Goal: Task Accomplishment & Management: Manage account settings

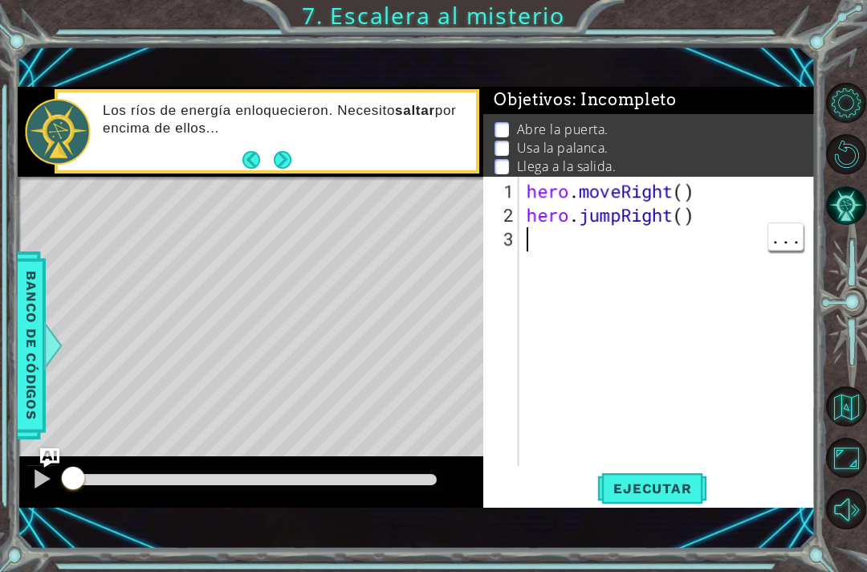
click at [671, 483] on span "Ejecutar" at bounding box center [653, 488] width 110 height 16
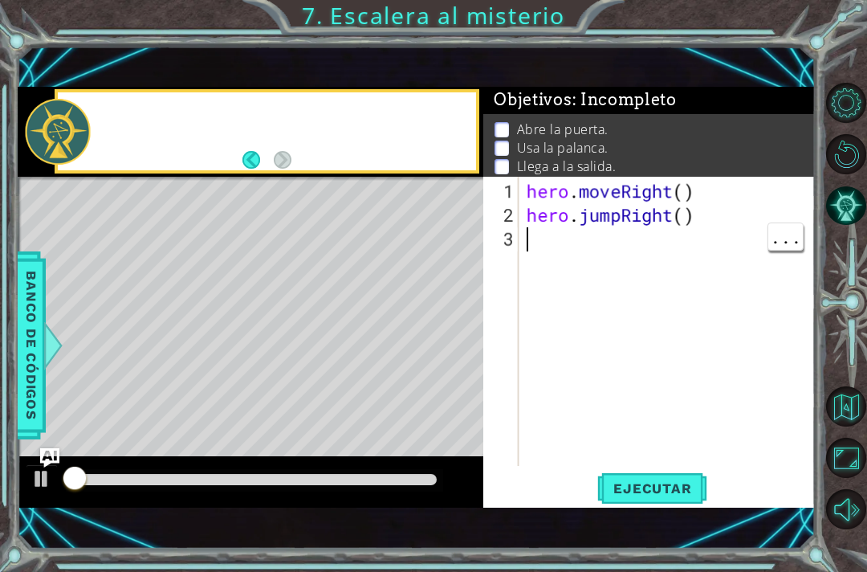
click at [808, 559] on div "1 ההההההההההההההההההההההההההההההההההההההההההההההההההההההההההההההההההההההההההההה…" at bounding box center [433, 286] width 867 height 572
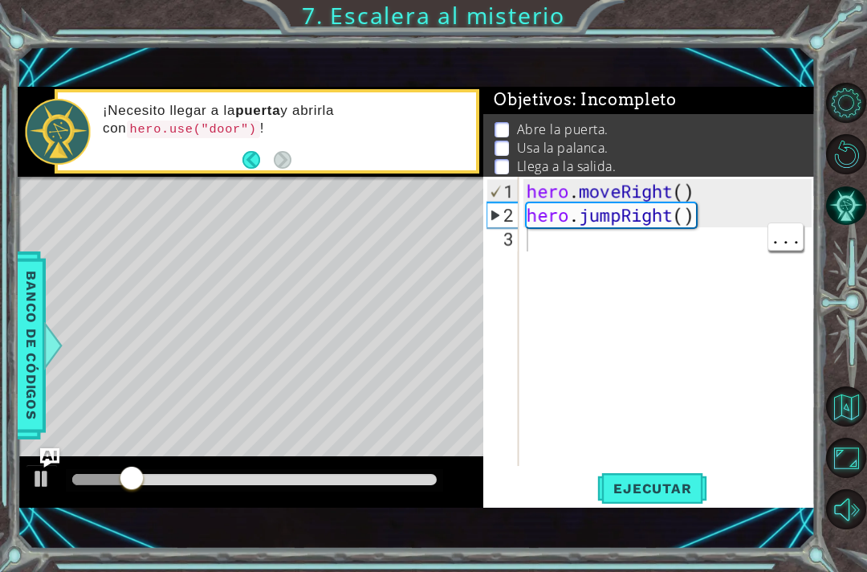
click at [609, 307] on div "hero . moveRight ( ) hero . jumpRight ( )" at bounding box center [672, 347] width 296 height 337
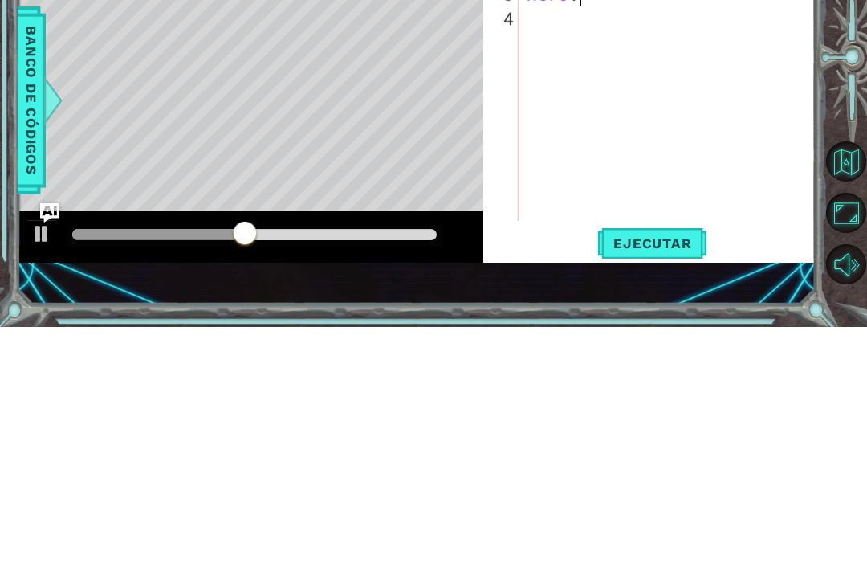
scroll to position [0, 2]
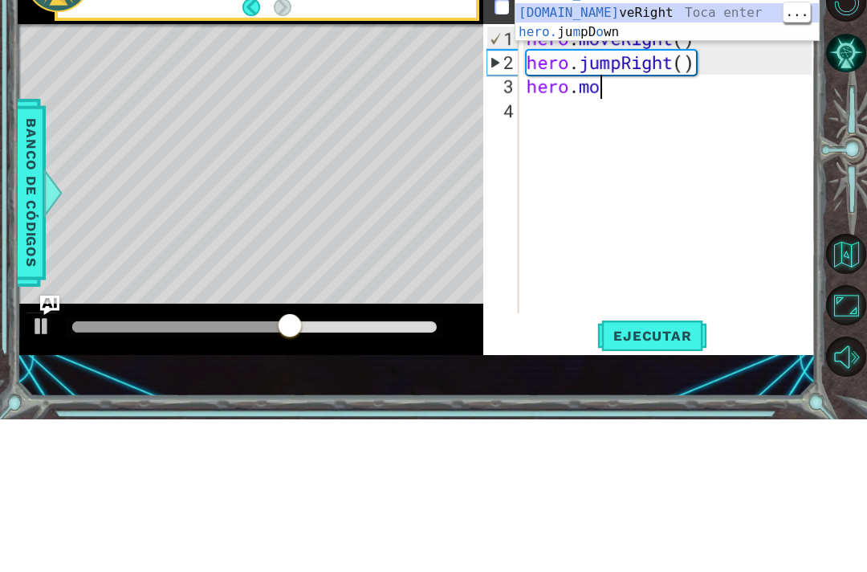
type textarea "hero.moveRight(1)"
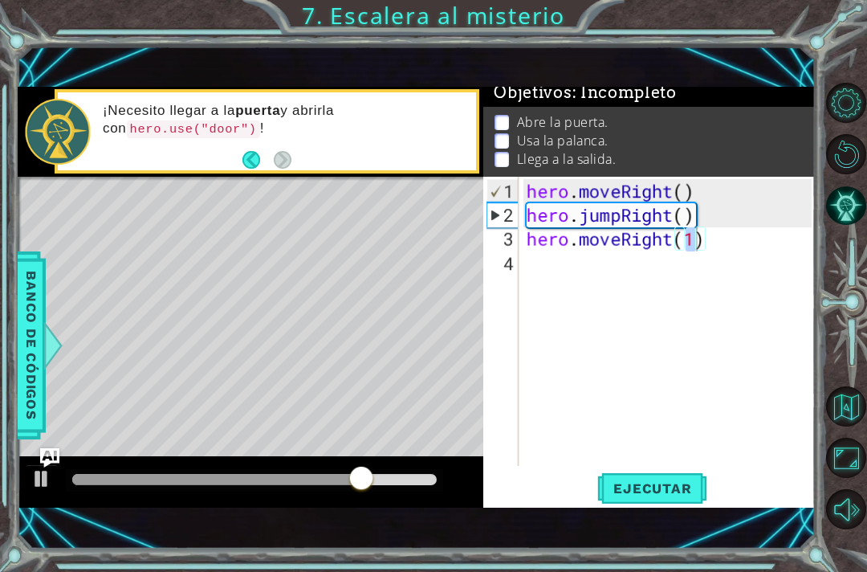
click at [669, 493] on span "Ejecutar" at bounding box center [653, 488] width 110 height 16
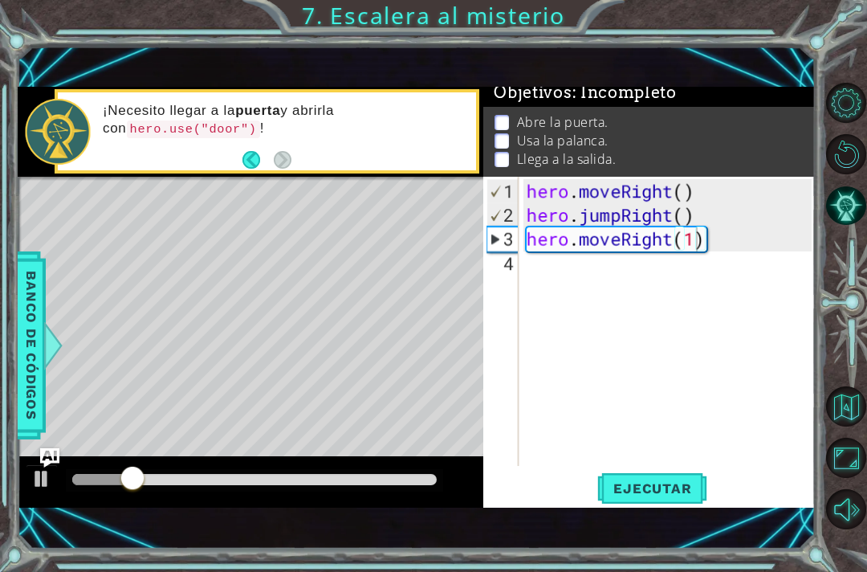
scroll to position [0, 0]
click at [642, 265] on div "hero . moveRight ( ) hero . jumpRight ( ) hero . moveRight ( 1 )" at bounding box center [672, 347] width 296 height 337
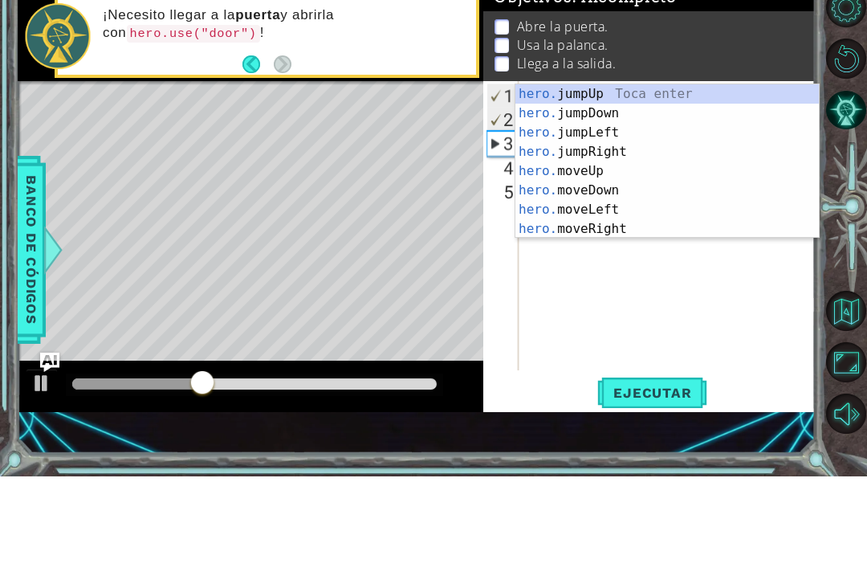
scroll to position [0, 2]
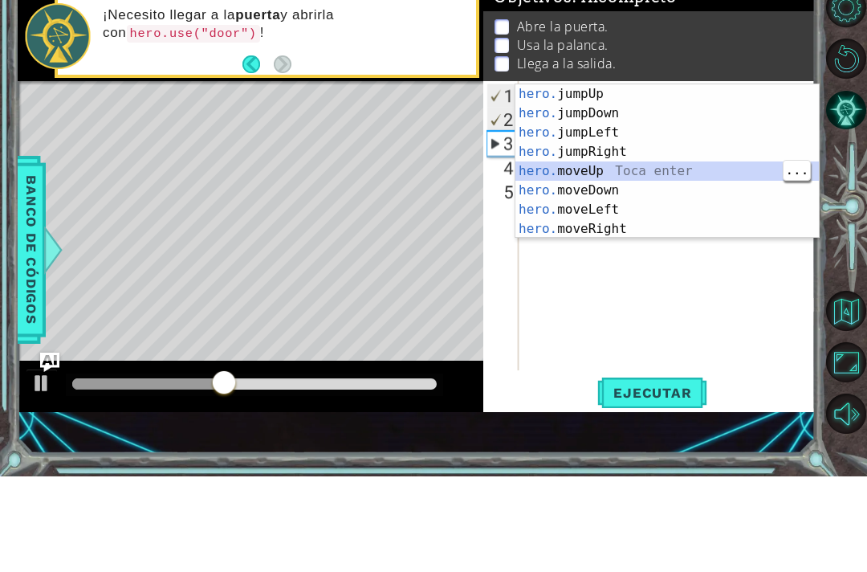
type textarea "hero.moveUp(1)"
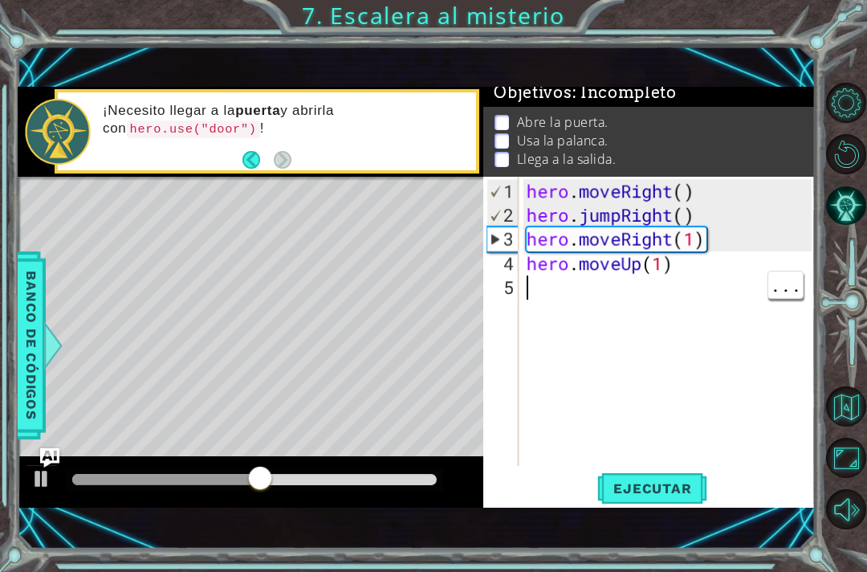
scroll to position [0, 0]
click at [691, 316] on div "hero . moveRight ( ) hero . jumpRight ( ) hero . moveRight ( 1 ) hero . moveUp …" at bounding box center [672, 347] width 296 height 337
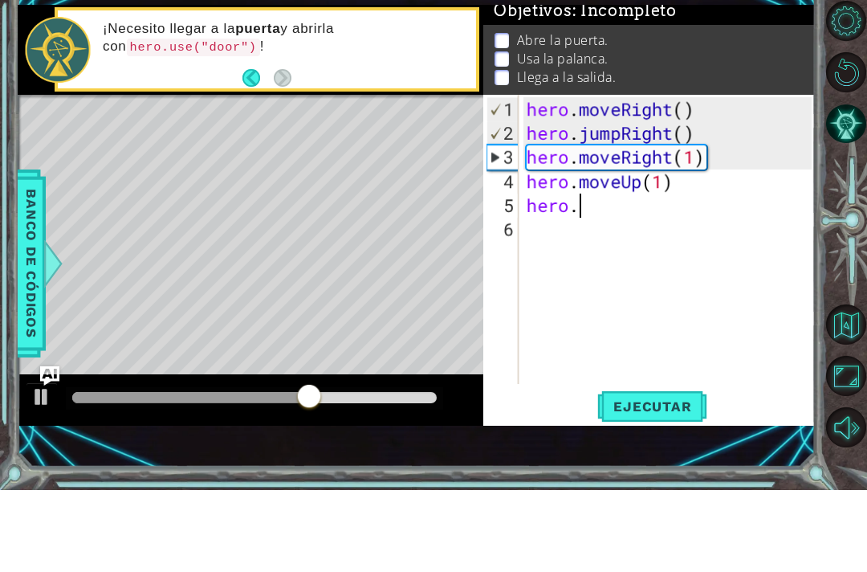
scroll to position [0, 2]
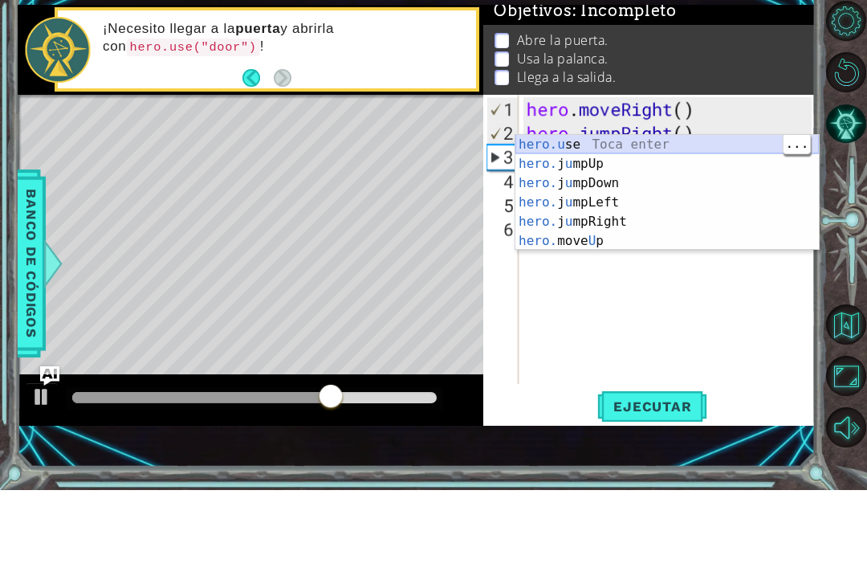
click at [728, 217] on div "hero.u se Toca enter hero. j u mpUp Toca enter hero. j u mpDown Toca enter hero…" at bounding box center [668, 294] width 304 height 154
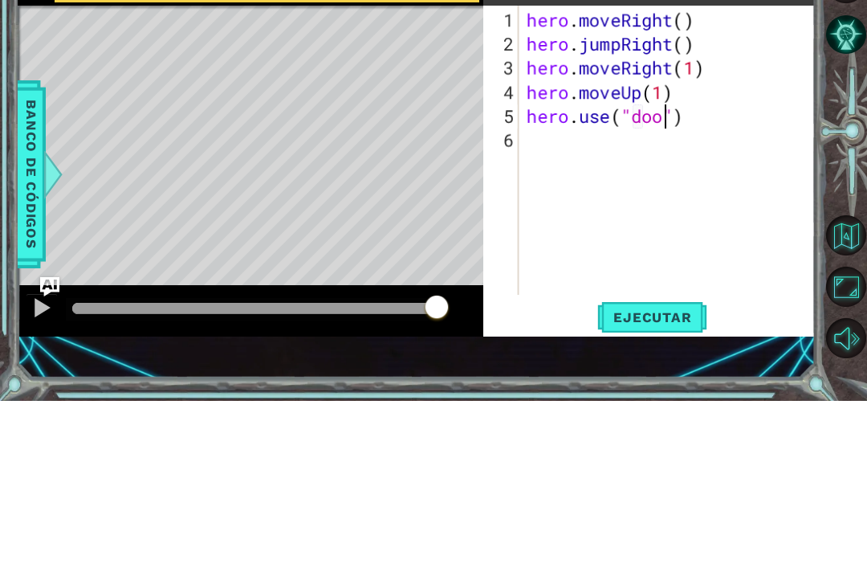
type textarea "hero.use("door")"
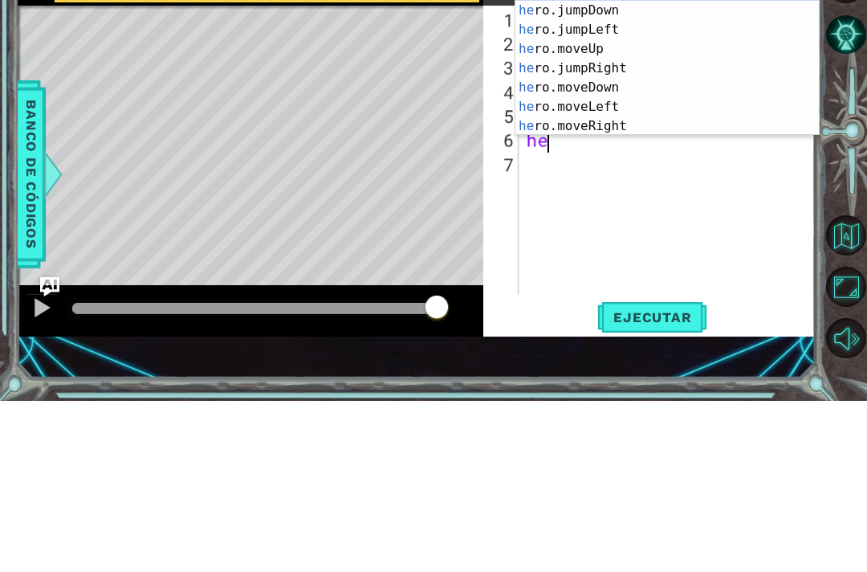
scroll to position [0, 1]
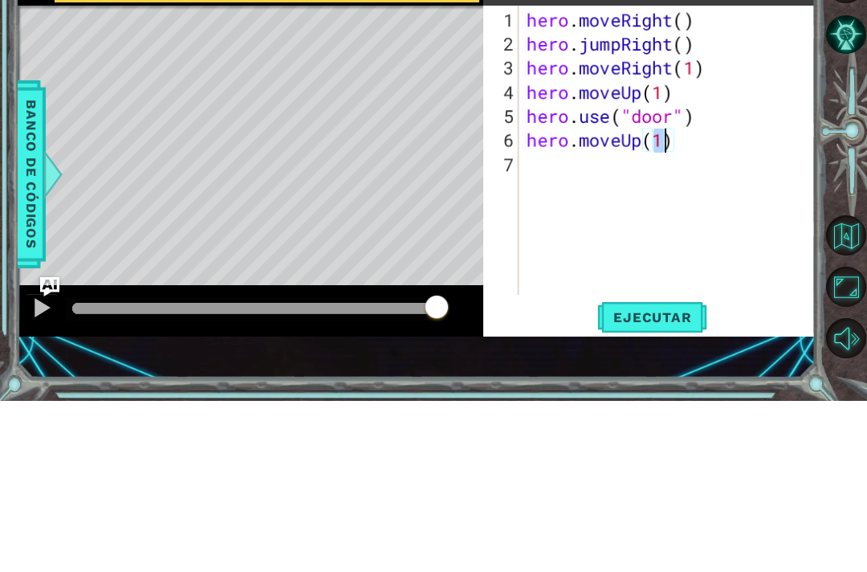
type textarea "hero.moveUp(2)"
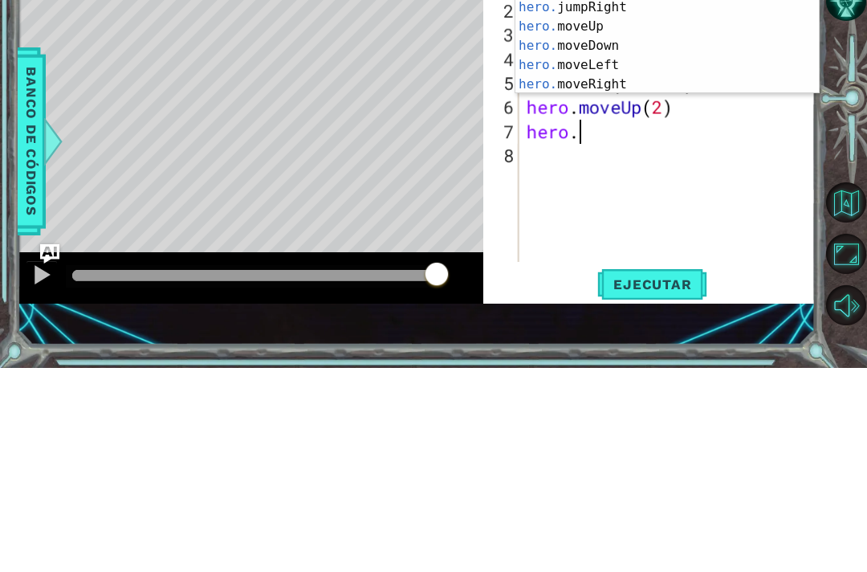
scroll to position [0, 2]
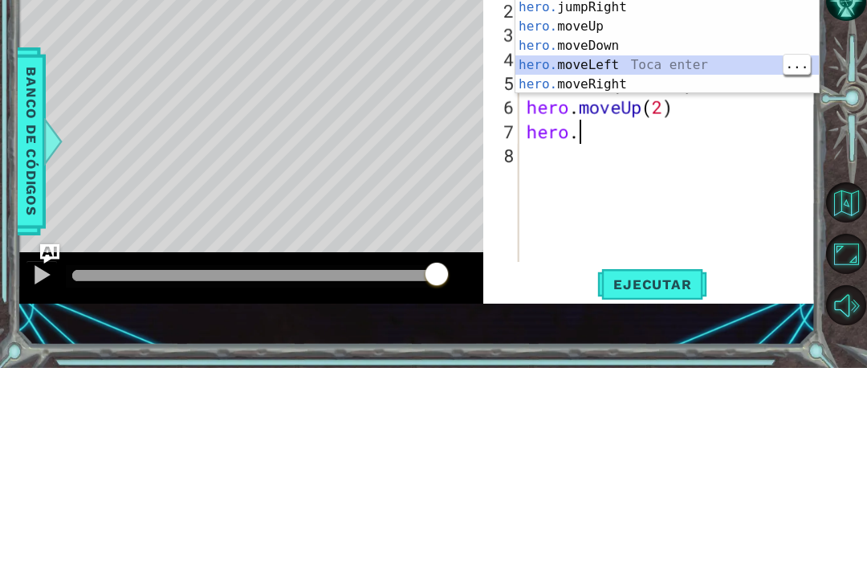
click at [619, 144] on div "hero. jumpUp Toca enter hero. jumpDown Toca enter hero. jumpLeft Toca enter her…" at bounding box center [668, 240] width 304 height 193
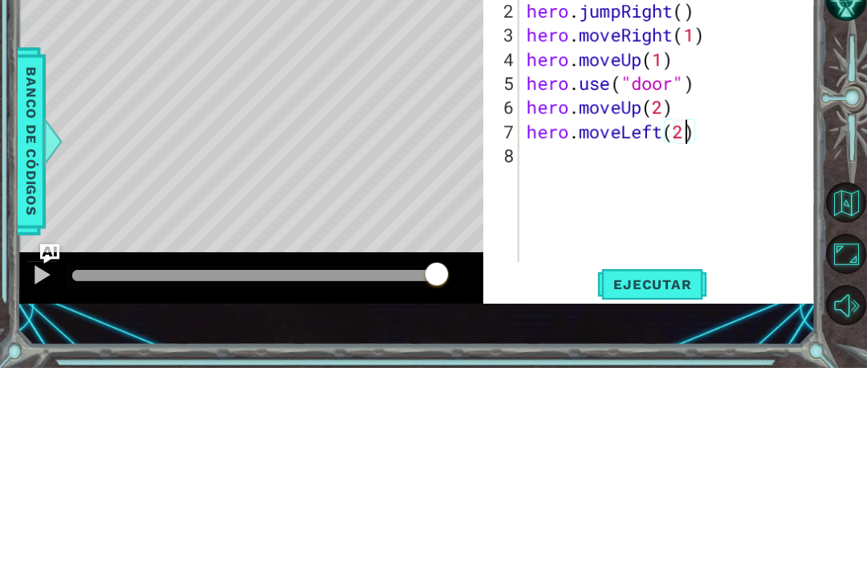
scroll to position [0, 7]
type textarea "hero.moveLeft(2)"
click at [637, 179] on div "hero . moveRight ( ) hero . jumpRight ( ) hero . moveRight ( 1 ) hero . moveUp …" at bounding box center [672, 347] width 296 height 337
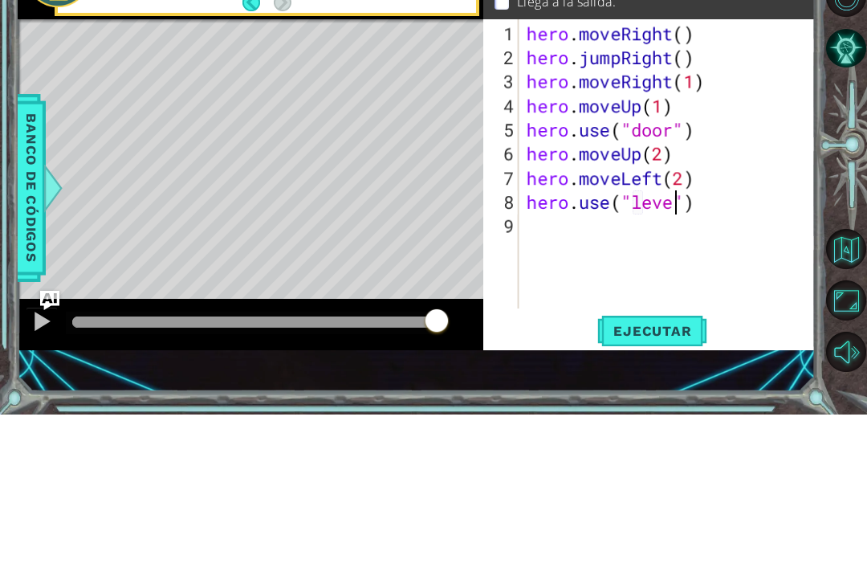
scroll to position [0, 7]
type textarea "hero.moveLeft(2)"
click at [724, 226] on div "hero . moveRight ( ) hero . jumpRight ( ) hero . moveRight ( 1 ) hero . moveUp …" at bounding box center [672, 347] width 296 height 337
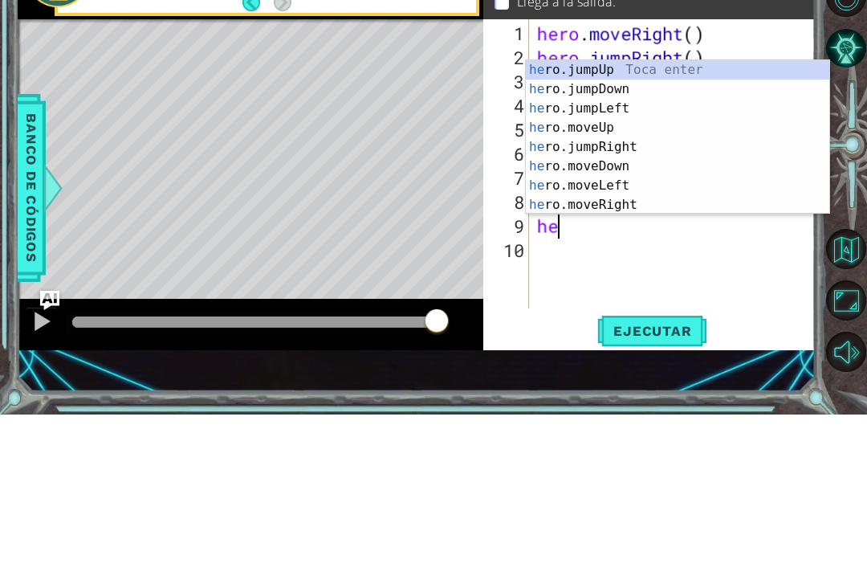
type textarea "hero"
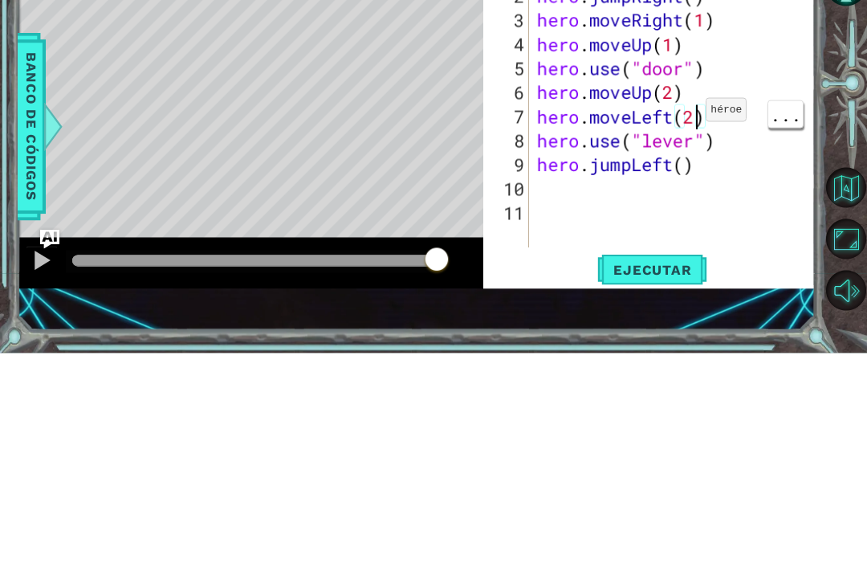
click at [692, 179] on div "hero . moveRight ( ) hero . jumpRight ( ) hero . moveRight ( 1 ) hero . moveUp …" at bounding box center [677, 347] width 287 height 337
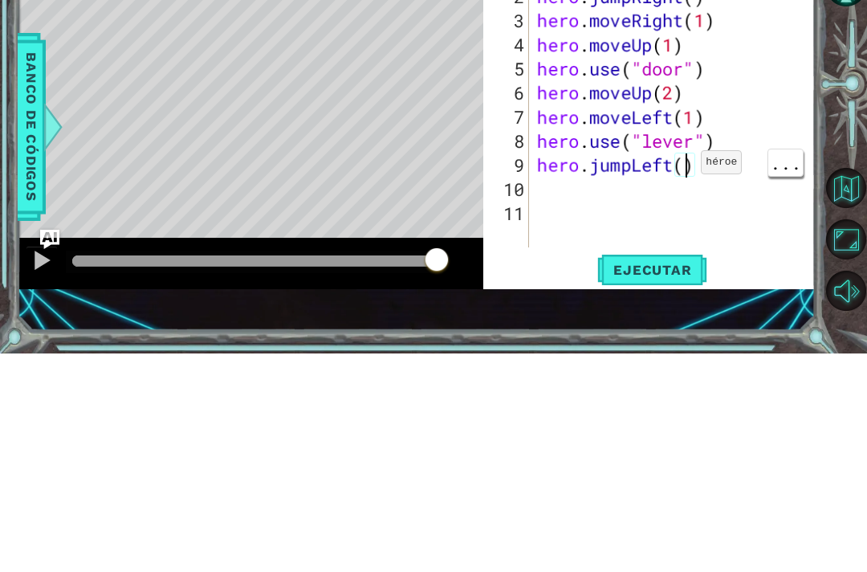
type textarea "hero.jumpLeft(2)"
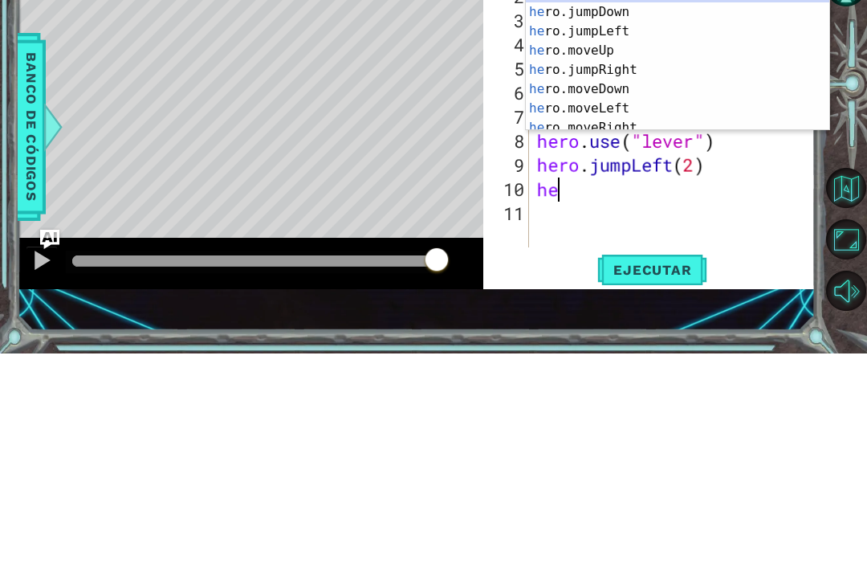
type textarea "hero"
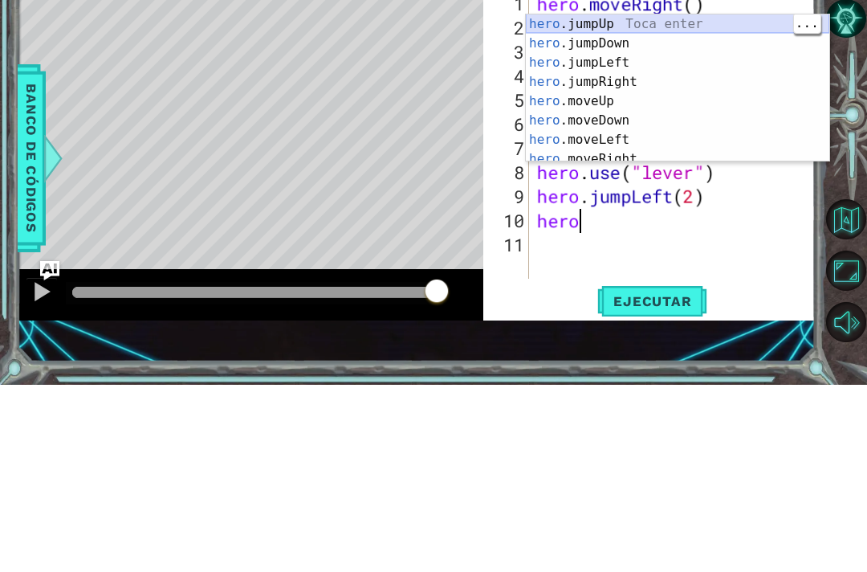
click at [636, 202] on div "hero .jumpUp Toca enter hero .jumpDown Toca enter hero .jumpLeft Toca enter her…" at bounding box center [678, 295] width 304 height 186
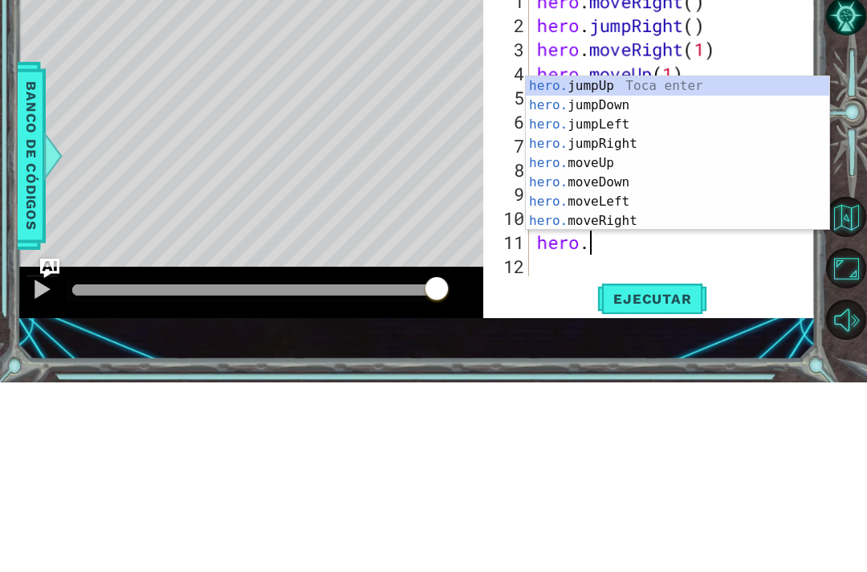
scroll to position [0, 2]
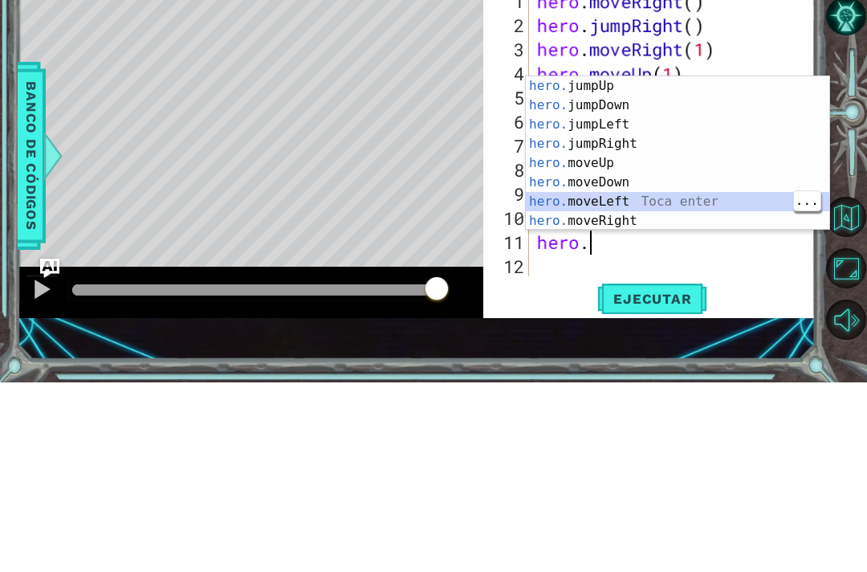
click at [641, 266] on div "hero. jumpUp Toca enter hero. jumpDown Toca enter hero. jumpLeft Toca enter her…" at bounding box center [678, 362] width 304 height 193
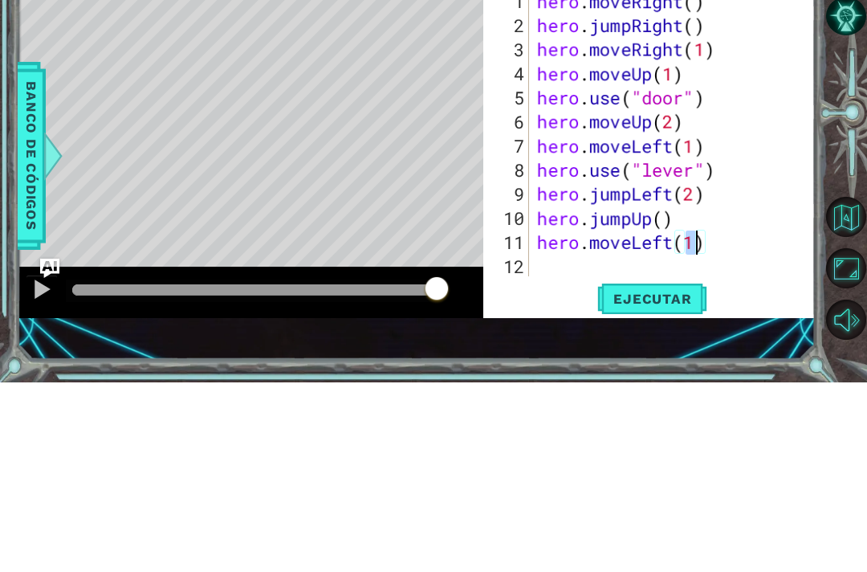
scroll to position [0, 7]
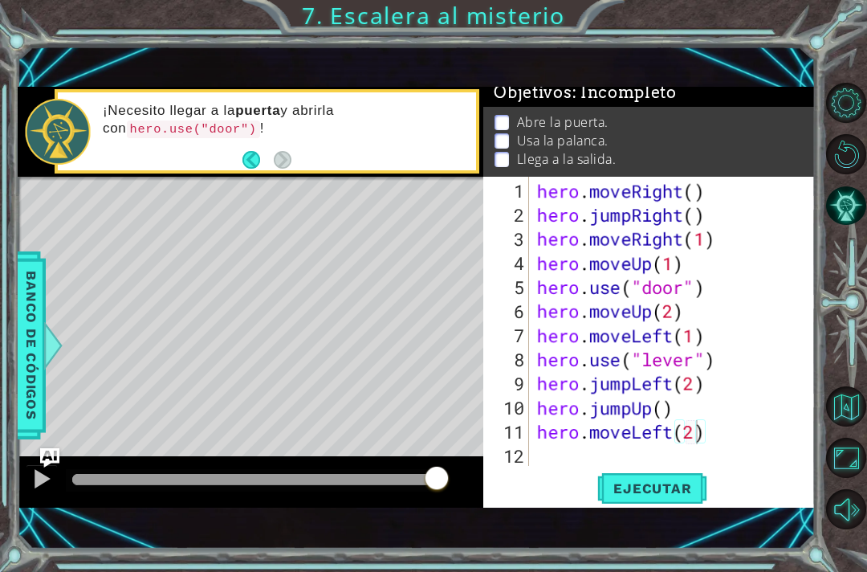
click at [674, 484] on span "Ejecutar" at bounding box center [653, 488] width 110 height 16
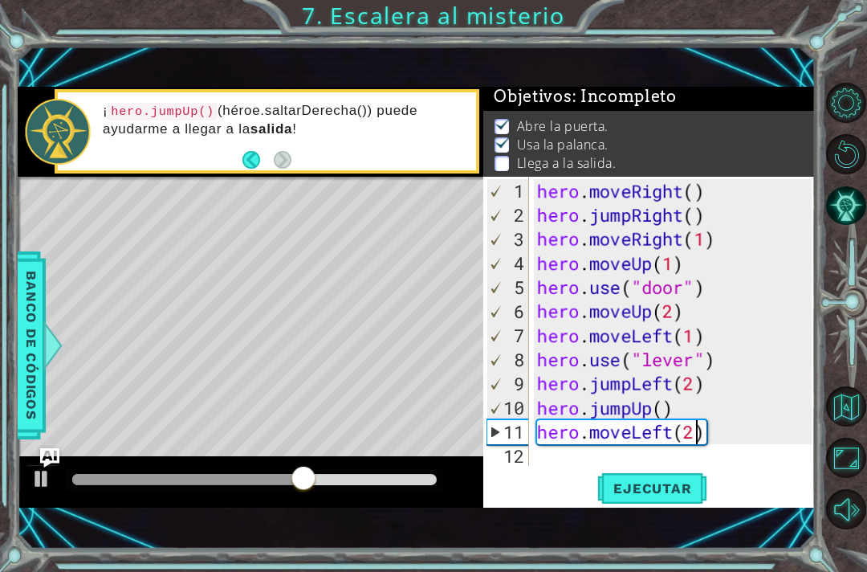
scroll to position [0, 6]
click at [637, 387] on div "hero . moveRight ( ) hero . jumpRight ( ) hero . moveRight ( 1 ) hero . moveUp …" at bounding box center [677, 347] width 287 height 337
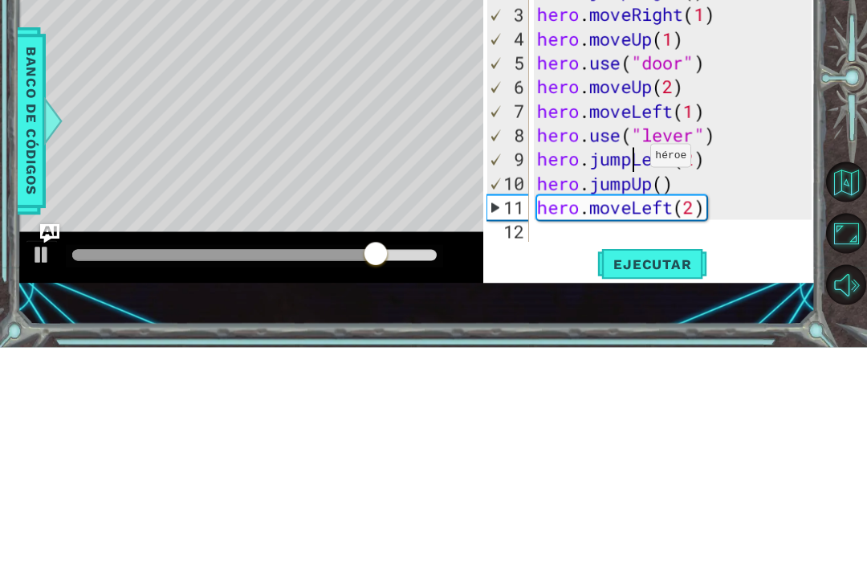
click at [652, 179] on div "hero . moveRight ( ) hero . jumpRight ( ) hero . moveRight ( 1 ) hero . moveUp …" at bounding box center [677, 347] width 287 height 337
click at [676, 179] on div "hero . moveRight ( ) hero . jumpRight ( ) hero . moveRight ( 1 ) hero . moveUp …" at bounding box center [677, 347] width 287 height 337
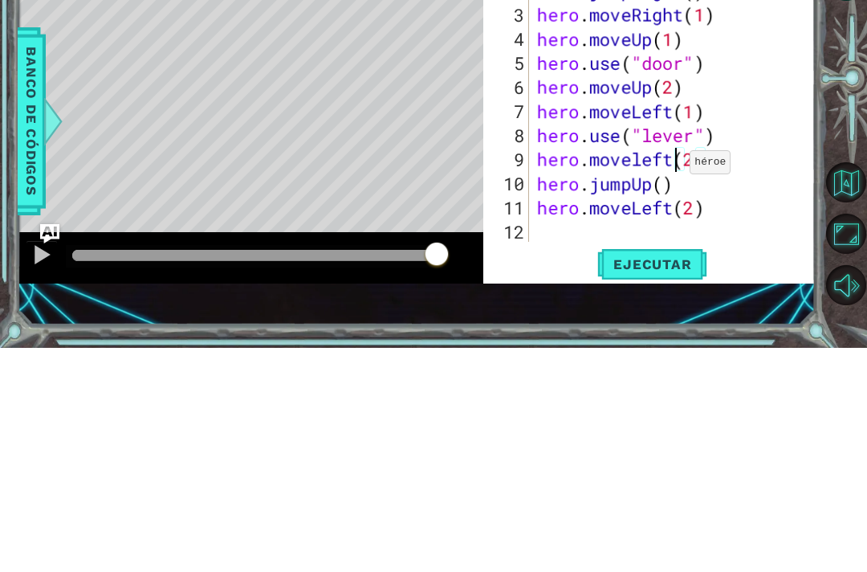
scroll to position [0, 6]
click at [662, 211] on div "hero . moveRight ( ) hero . jumpRight ( ) hero . moveRight ( 1 ) hero . moveUp …" at bounding box center [677, 347] width 287 height 337
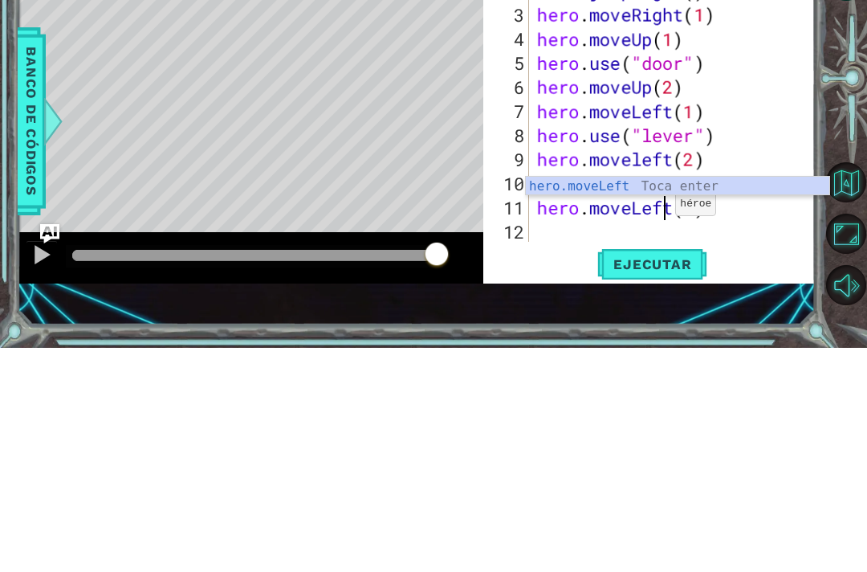
scroll to position [0, 6]
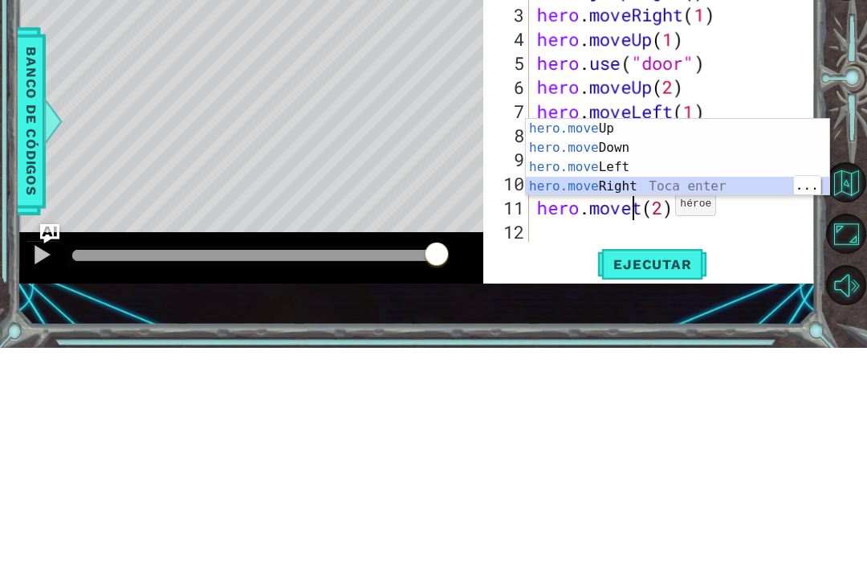
type textarea "hero.moveRight(1)(2)"
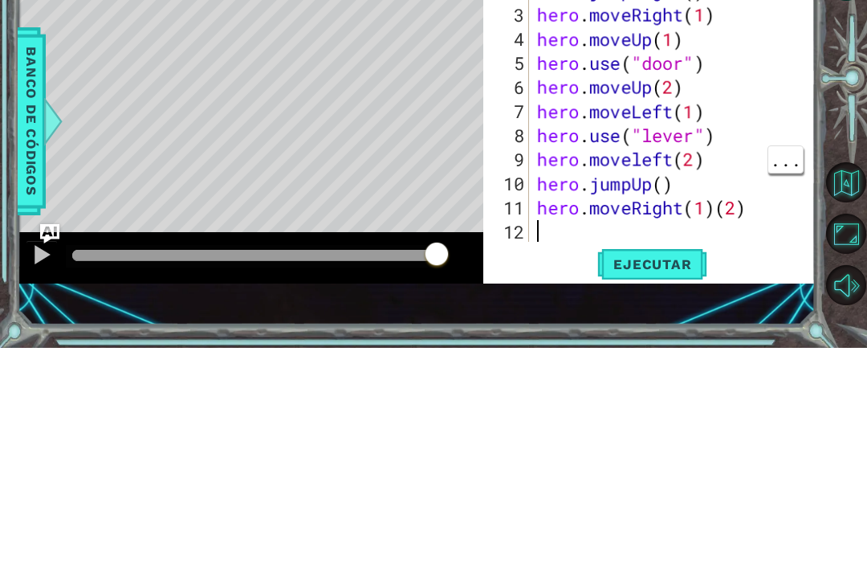
scroll to position [0, 0]
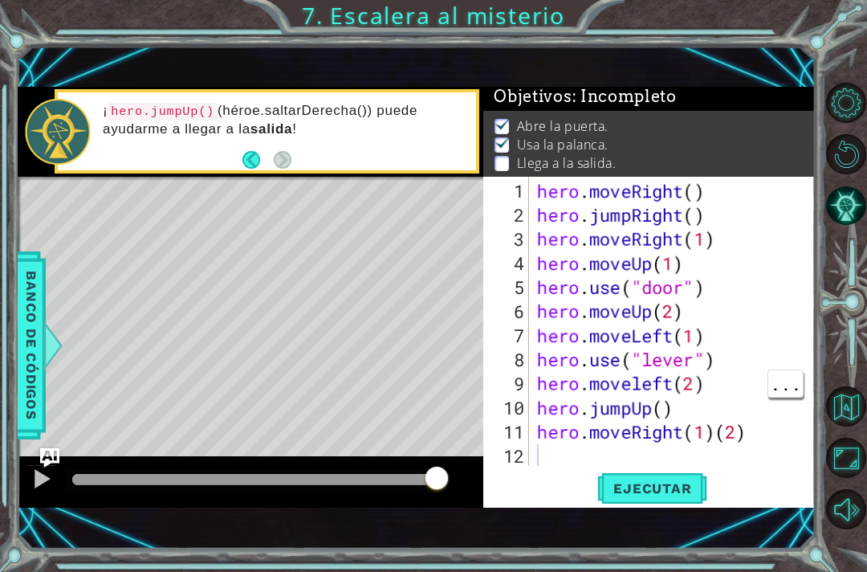
click at [648, 498] on button "Ejecutar" at bounding box center [653, 487] width 110 height 33
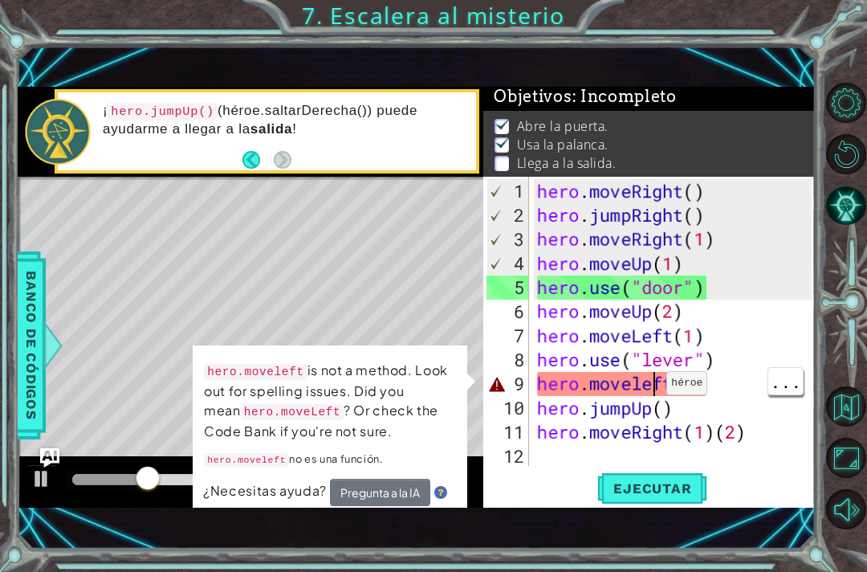
click at [653, 390] on div "hero . moveRight ( ) hero . jumpRight ( ) hero . moveRight ( 1 ) hero . moveUp …" at bounding box center [677, 347] width 287 height 337
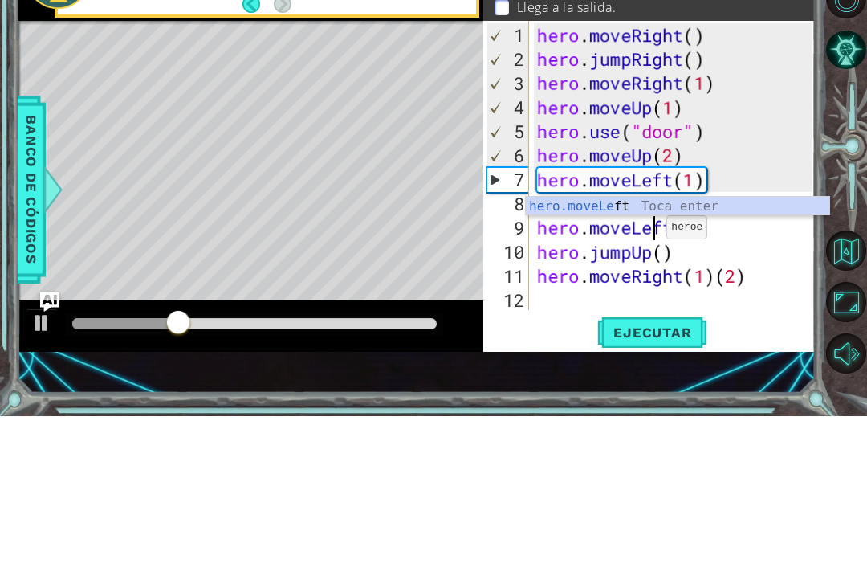
scroll to position [0, 6]
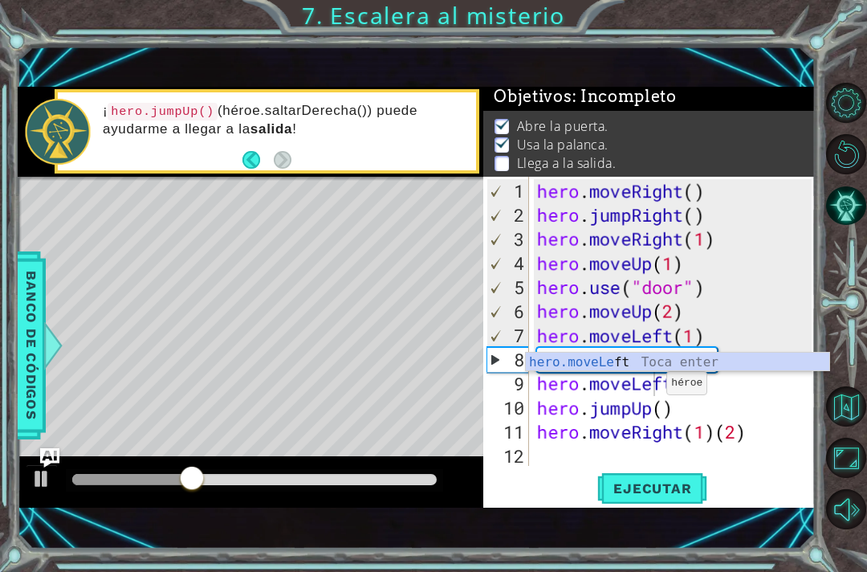
click at [679, 491] on span "Ejecutar" at bounding box center [653, 488] width 110 height 16
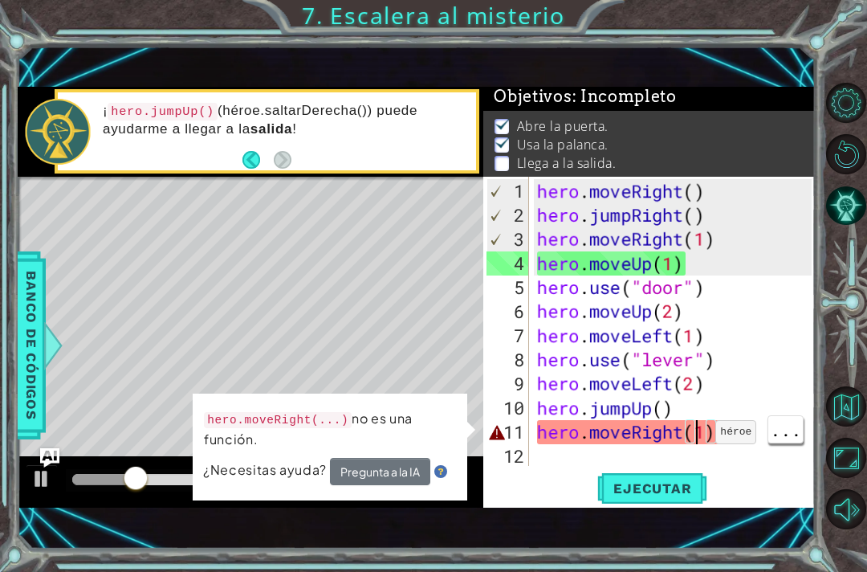
click at [702, 439] on div "hero . moveRight ( ) hero . jumpRight ( ) hero . moveRight ( 1 ) hero . moveUp …" at bounding box center [677, 347] width 287 height 337
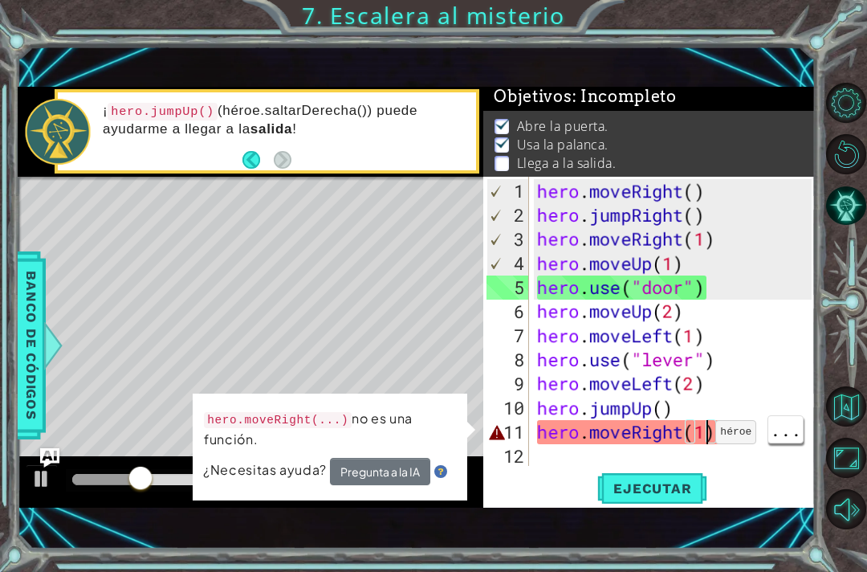
scroll to position [0, 8]
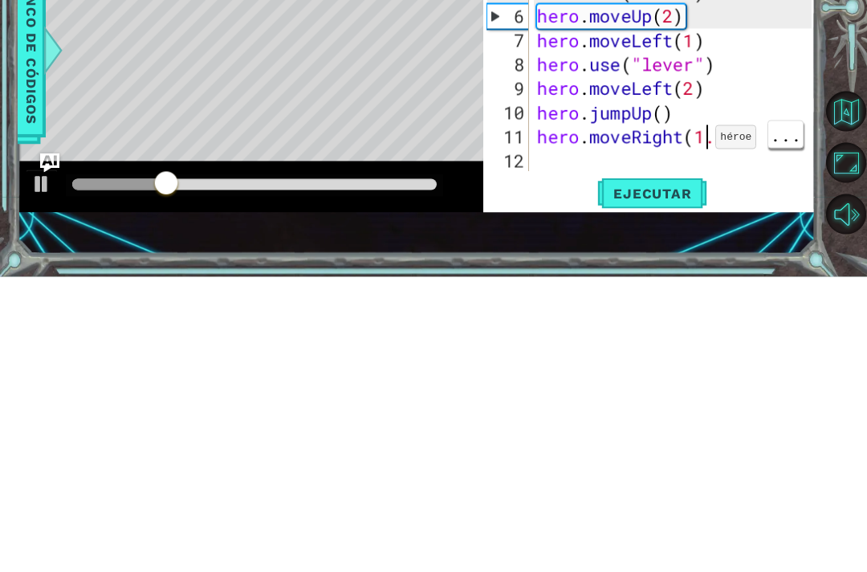
click at [745, 179] on div "hero . moveRight ( ) hero . jumpRight ( ) hero . moveRight ( 1 ) hero . moveUp …" at bounding box center [677, 347] width 287 height 337
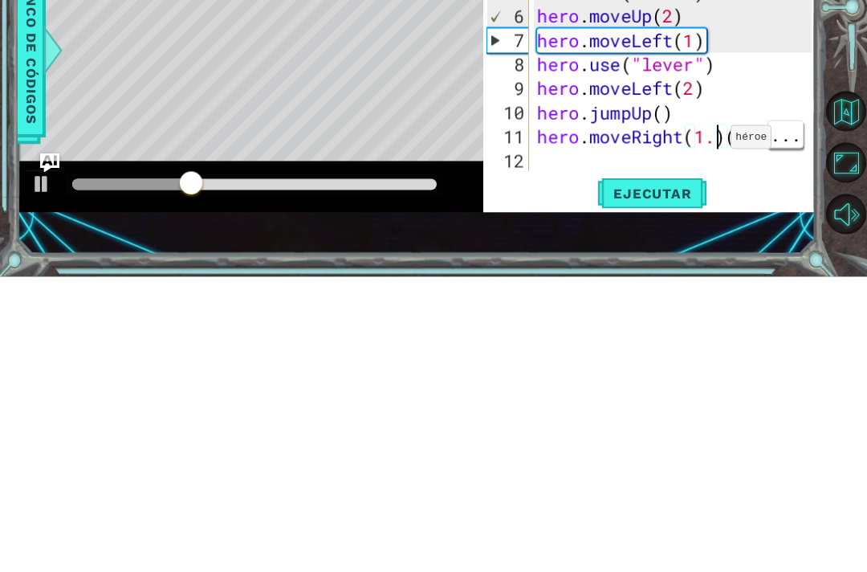
click at [715, 179] on div "hero . moveRight ( ) hero . jumpRight ( ) hero . moveRight ( 1 ) hero . moveUp …" at bounding box center [677, 347] width 287 height 337
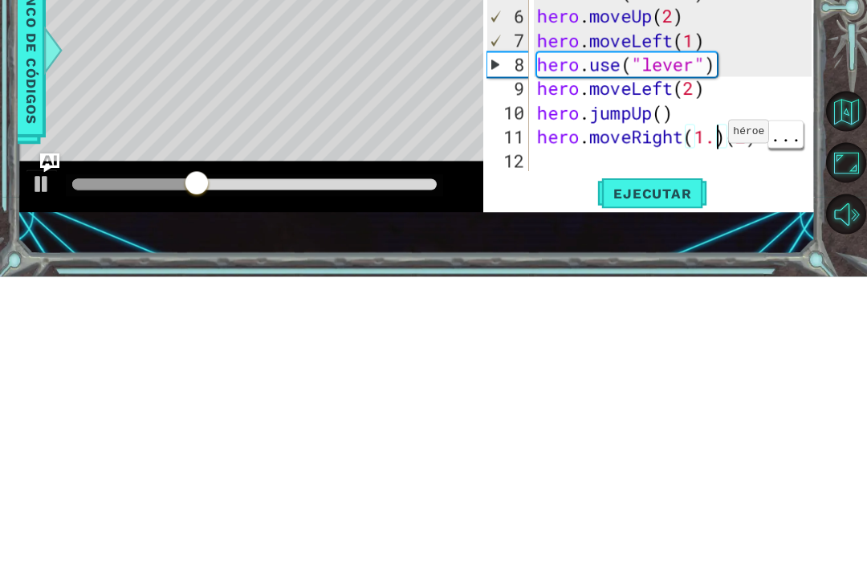
click at [721, 179] on div "hero . moveRight ( ) hero . jumpRight ( ) hero . moveRight ( 1 ) hero . moveUp …" at bounding box center [677, 347] width 287 height 337
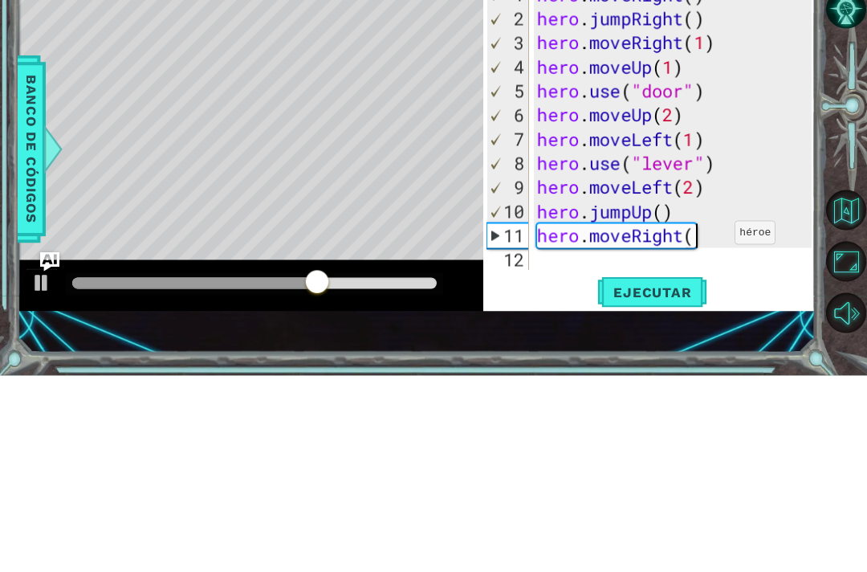
scroll to position [0, 7]
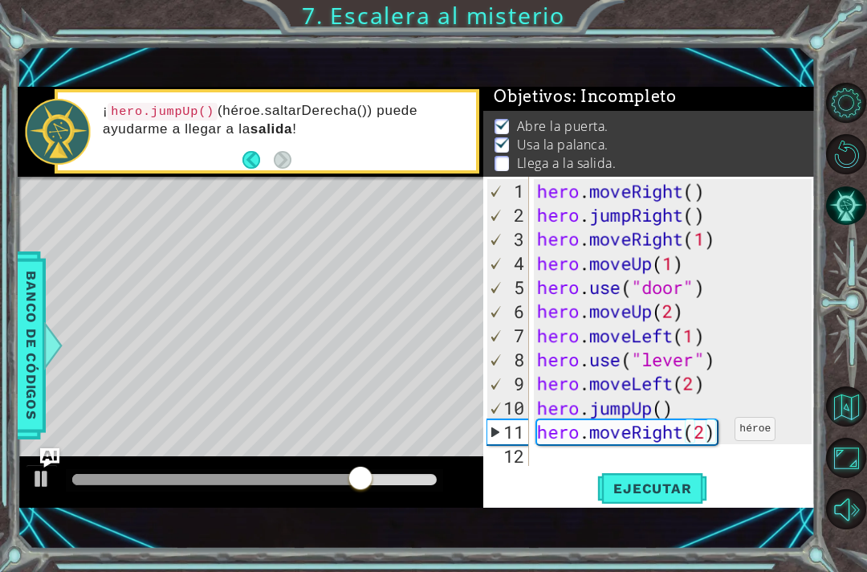
type textarea "hero.moveRight(2)"
click at [669, 482] on span "Ejecutar" at bounding box center [653, 488] width 110 height 16
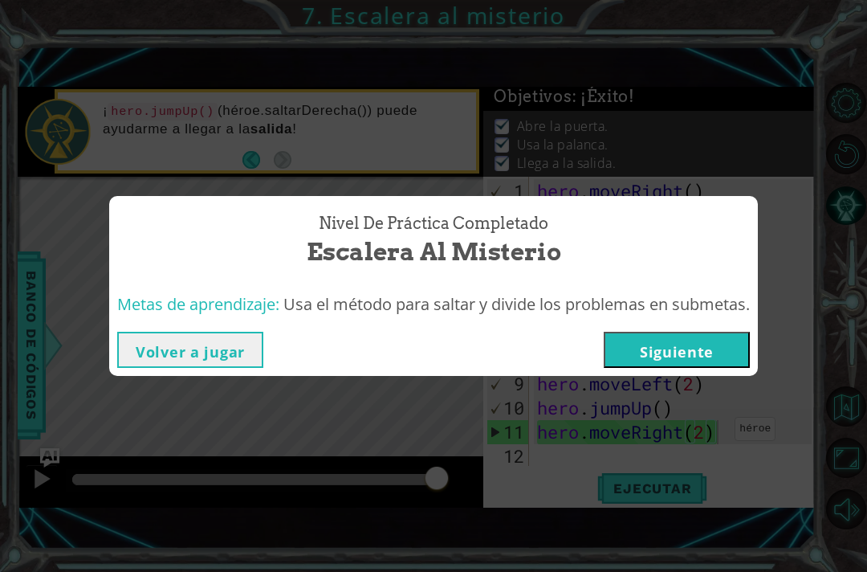
click at [727, 333] on button "Siguiente" at bounding box center [677, 350] width 146 height 36
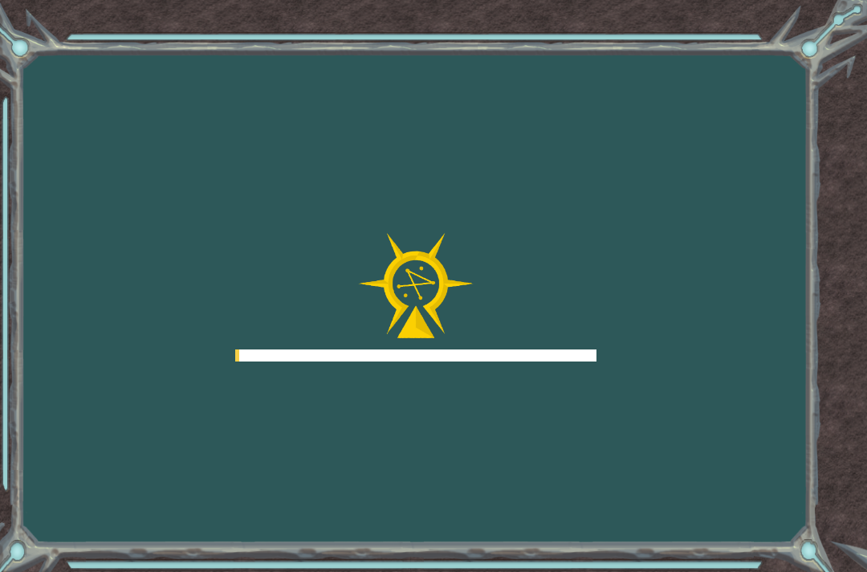
click at [728, 390] on div "Goals Error cargando del servidor Deberás unirte a un curso para jugar a este n…" at bounding box center [433, 286] width 867 height 572
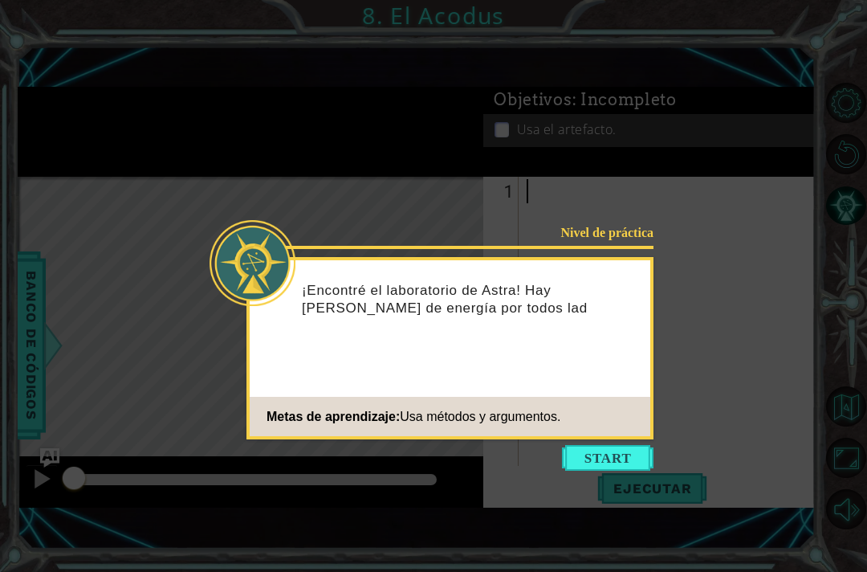
click at [620, 449] on button "Start" at bounding box center [608, 458] width 92 height 26
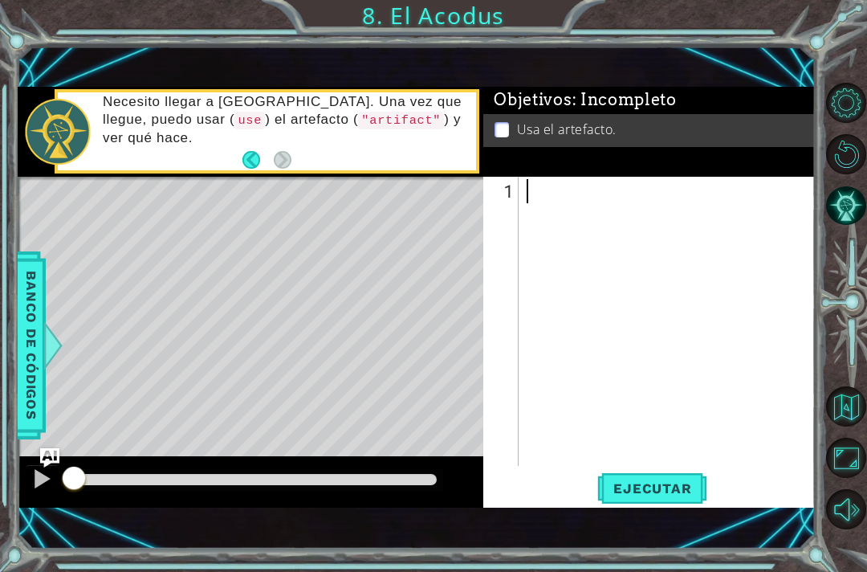
click at [691, 354] on div at bounding box center [672, 347] width 296 height 337
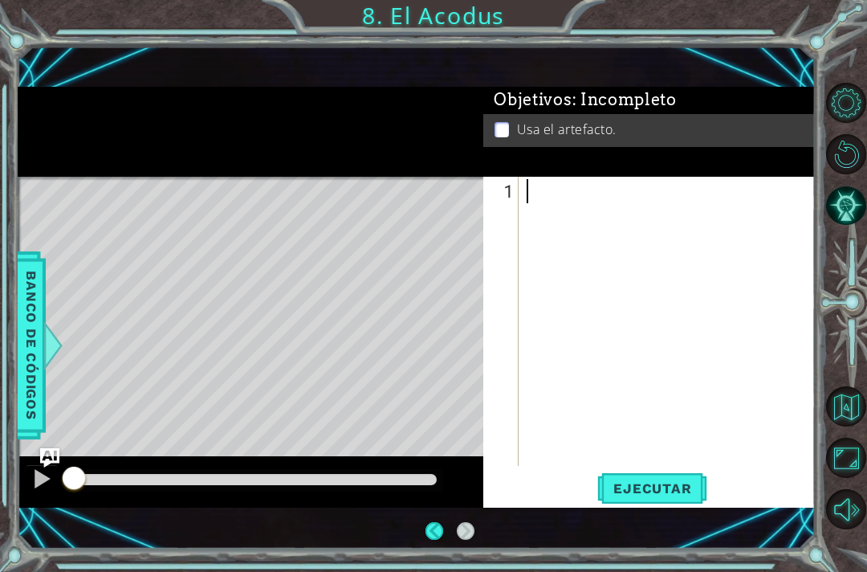
scroll to position [47, 0]
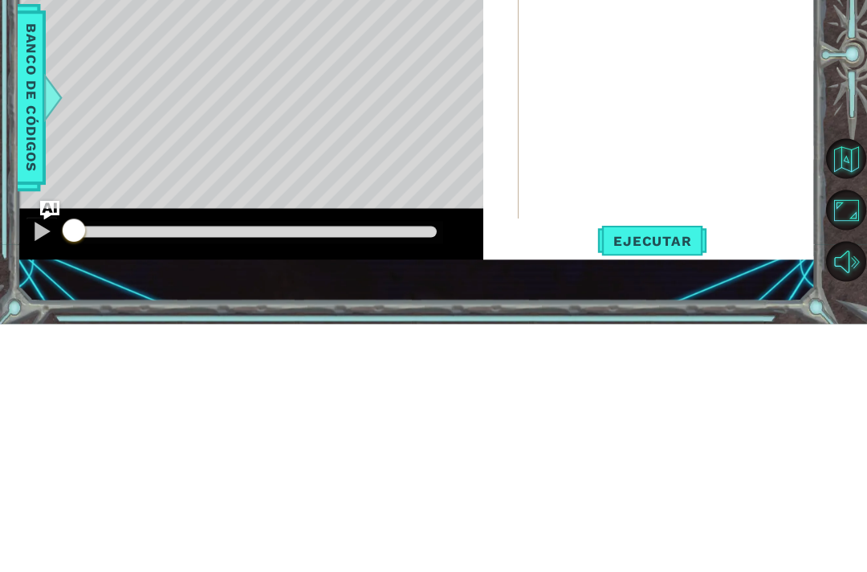
type textarea "m"
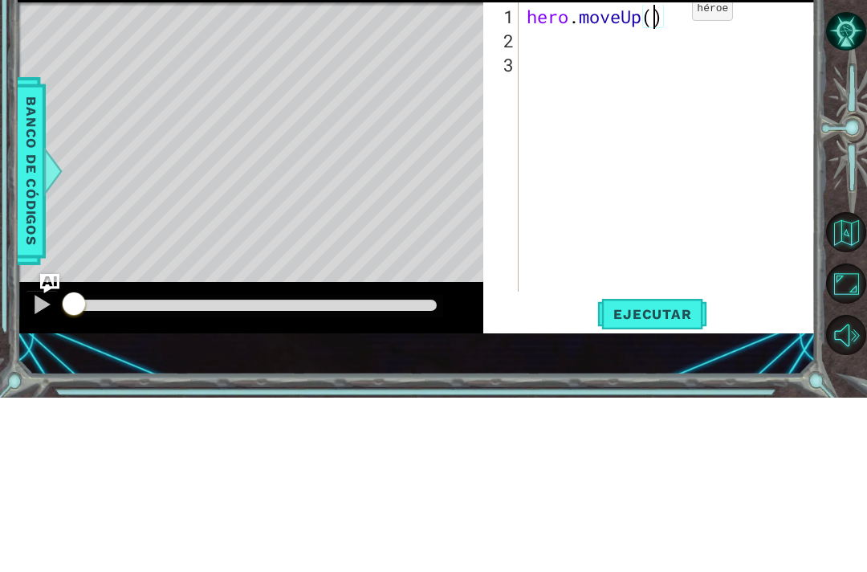
scroll to position [0, 6]
type textarea "hero.moveUp(2)"
click at [700, 179] on div "hero . moveUp ( 2 )" at bounding box center [672, 347] width 296 height 337
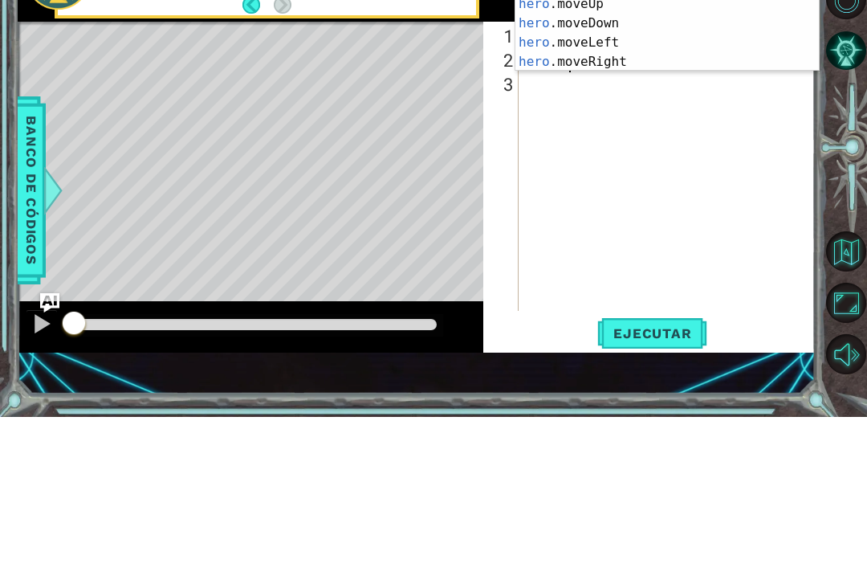
scroll to position [0, 2]
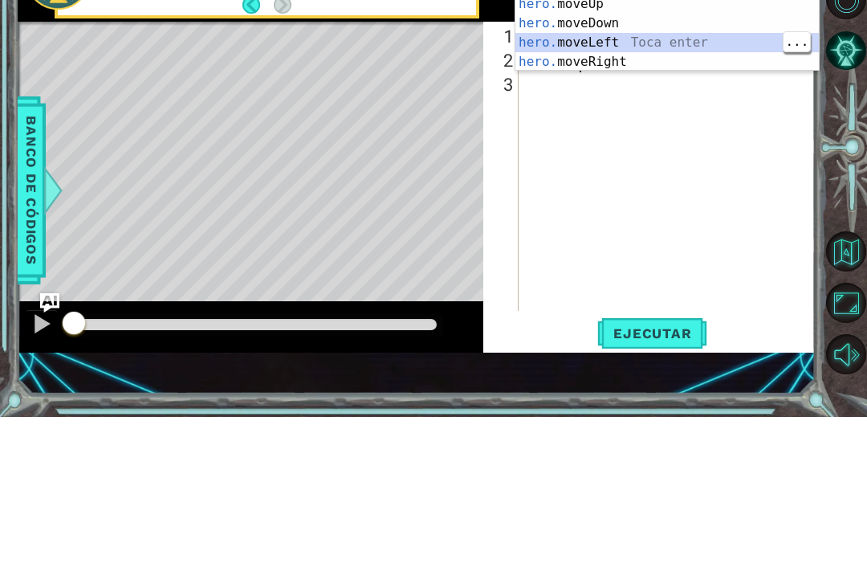
type textarea "hero.moveLeft(1)"
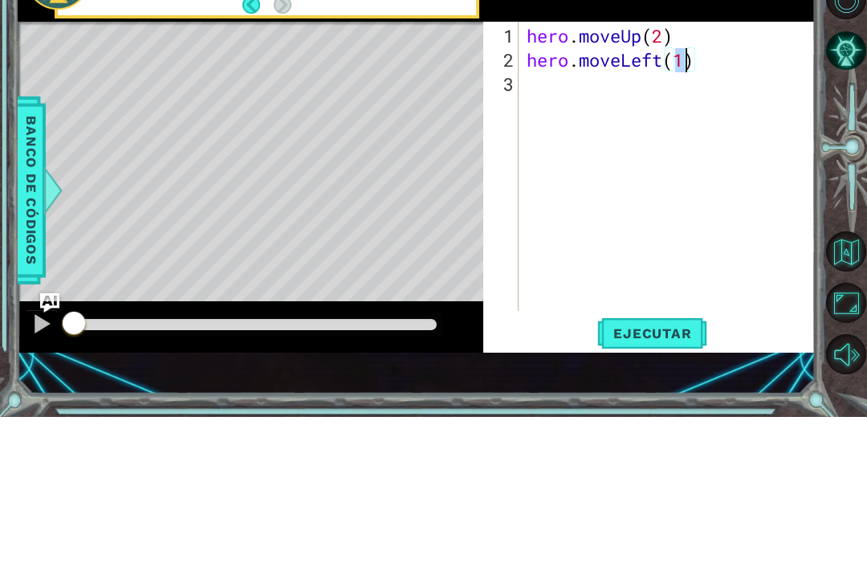
scroll to position [0, 0]
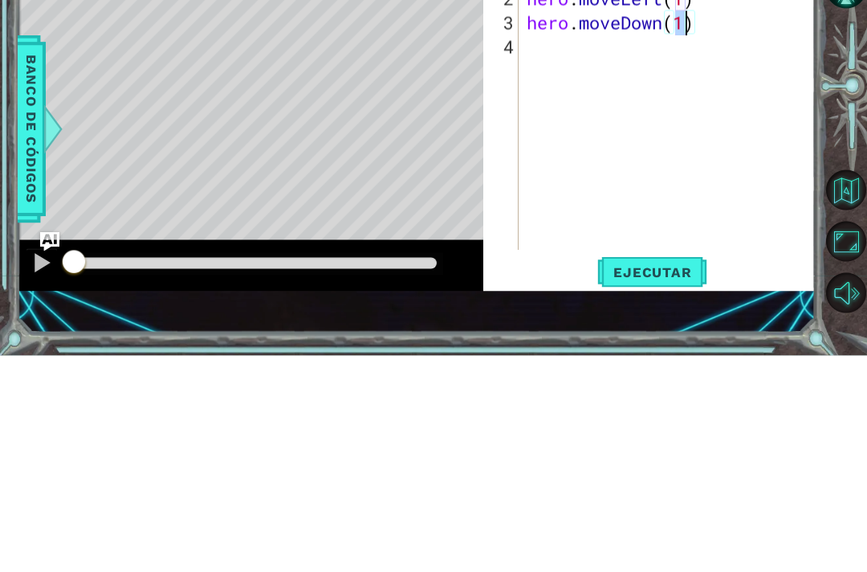
type textarea "hero.moveDown(2)"
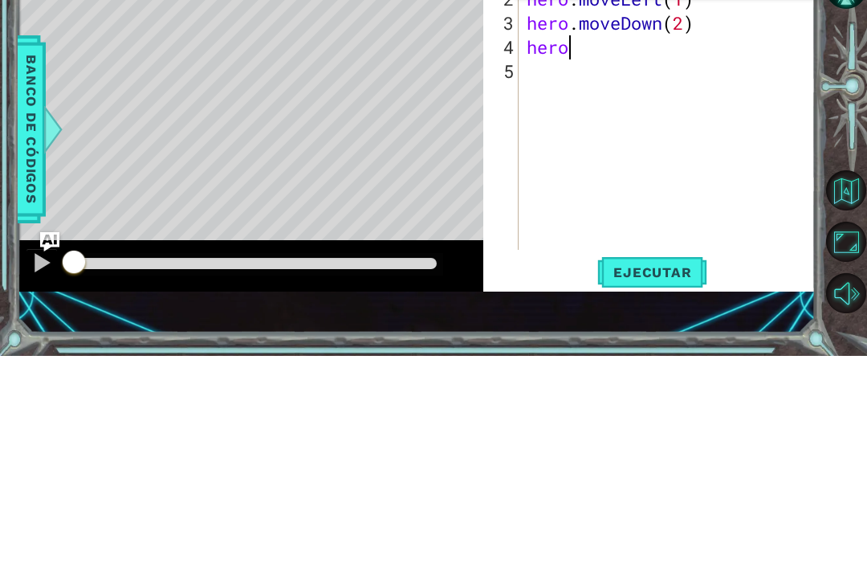
scroll to position [0, 2]
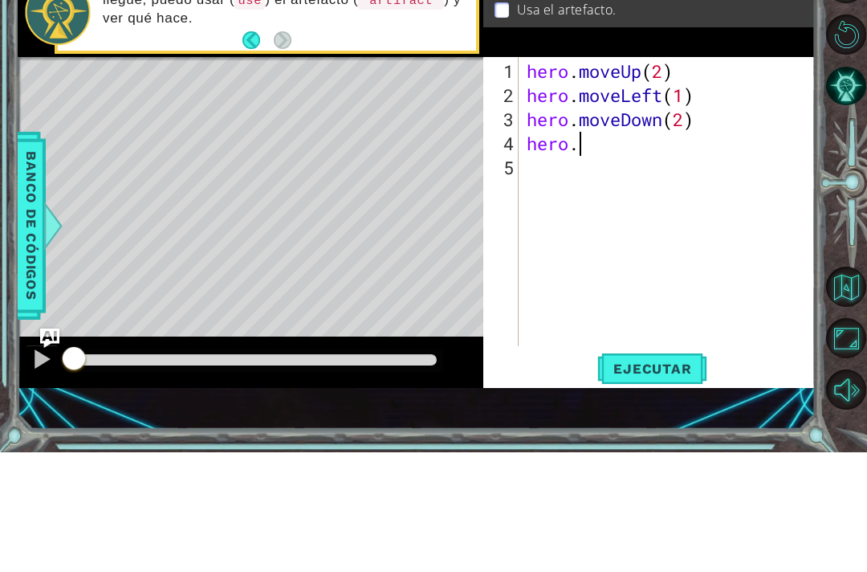
type textarea "hero.j"
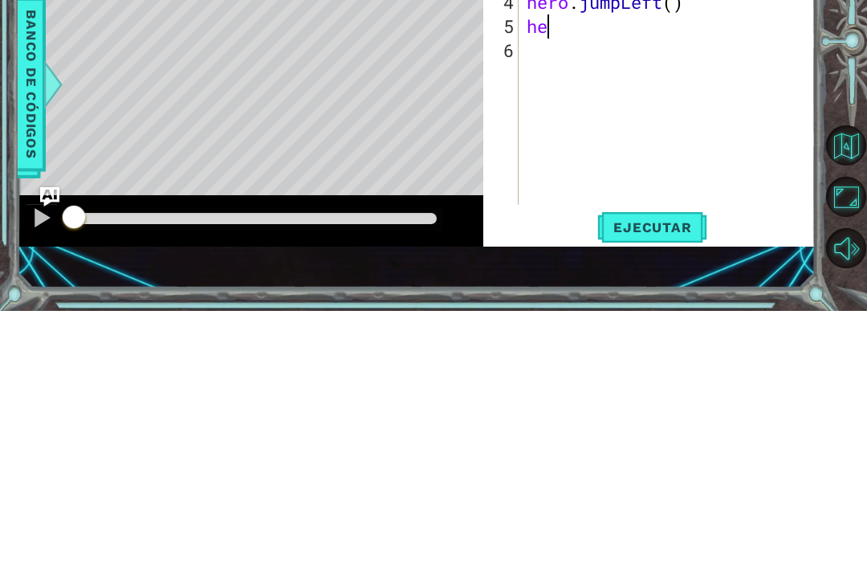
scroll to position [0, 1]
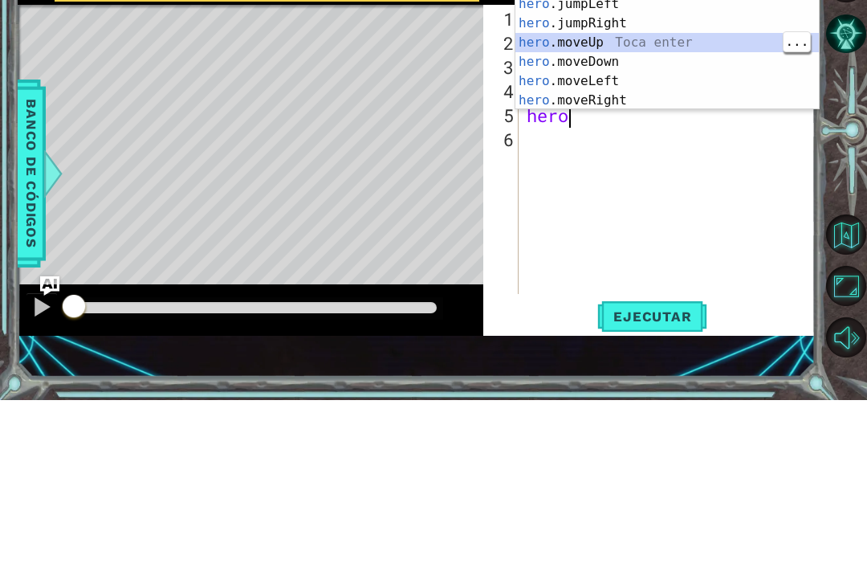
click at [622, 128] on div "hero .jumpUp Toca enter hero .jumpDown Toca enter hero .jumpLeft Toca enter her…" at bounding box center [668, 224] width 304 height 193
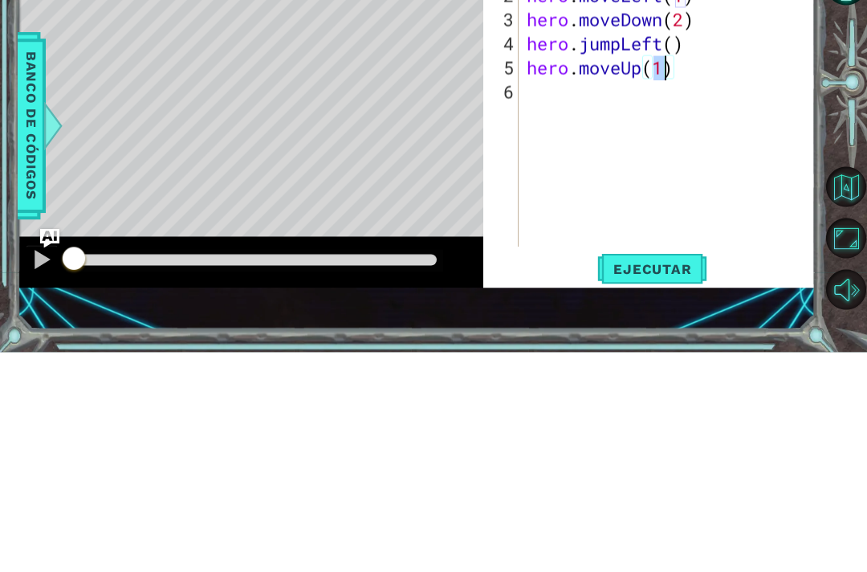
type textarea "hero.moveUp(2)"
click at [623, 179] on div "hero . moveUp ( 2 ) hero . moveLeft ( 1 ) hero . moveDown ( 2 ) hero . jumpLeft…" at bounding box center [672, 347] width 296 height 337
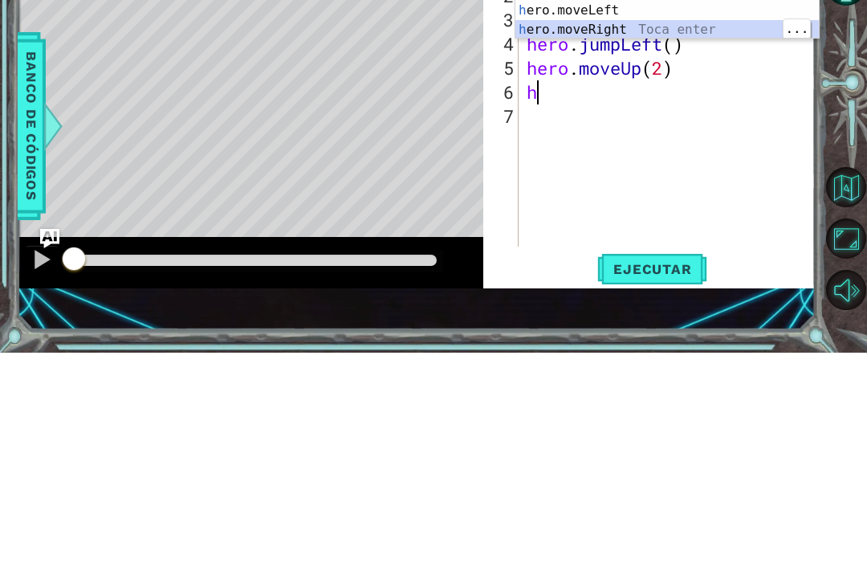
type textarea "hero.moveRight(1)"
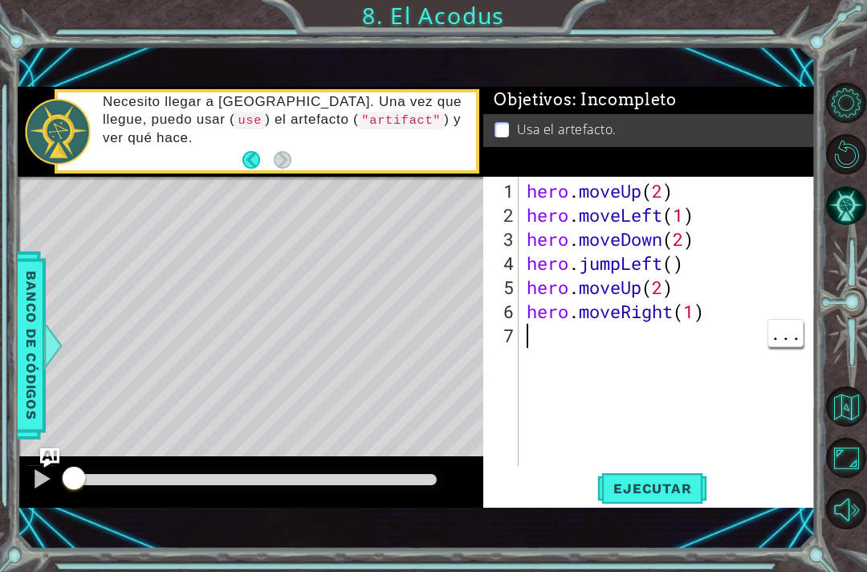
click at [622, 349] on div "hero . moveUp ( 2 ) hero . moveLeft ( 1 ) hero . moveDown ( 2 ) hero . jumpLeft…" at bounding box center [672, 347] width 296 height 337
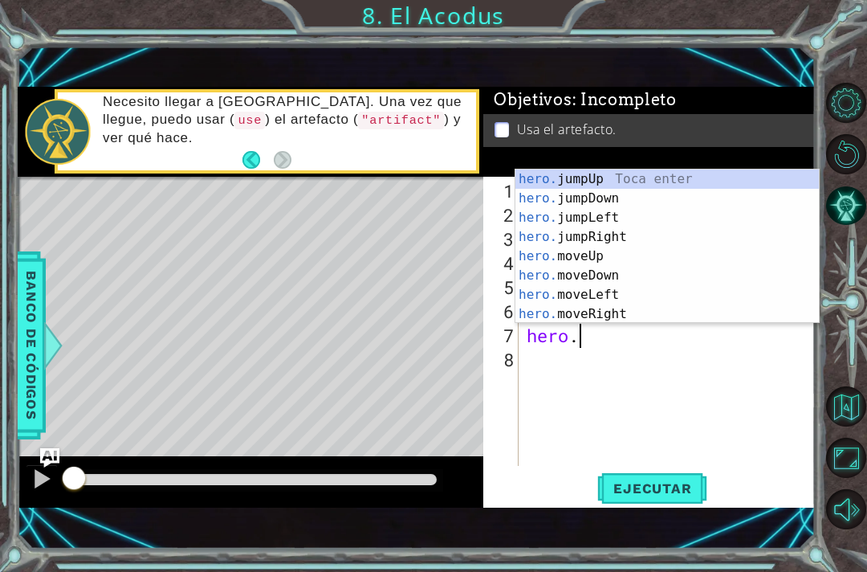
scroll to position [0, 2]
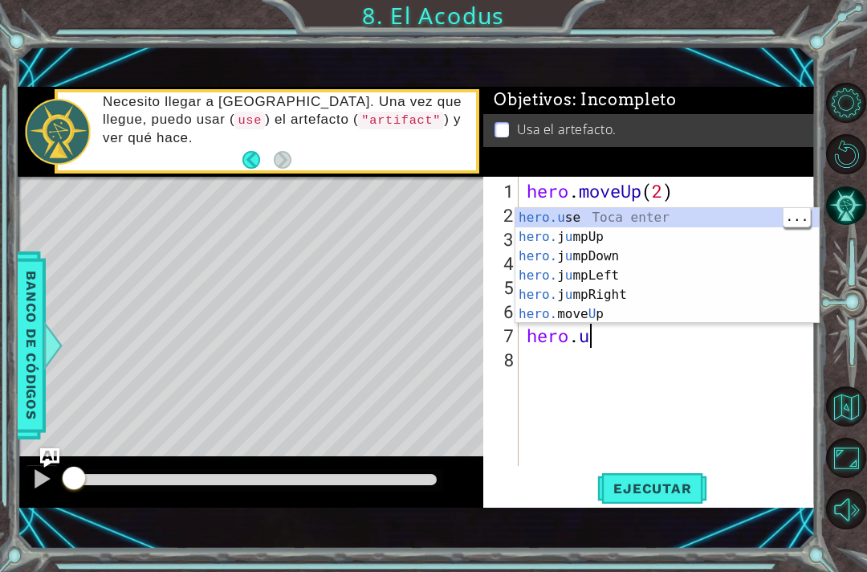
type textarea "hero.use("name")"
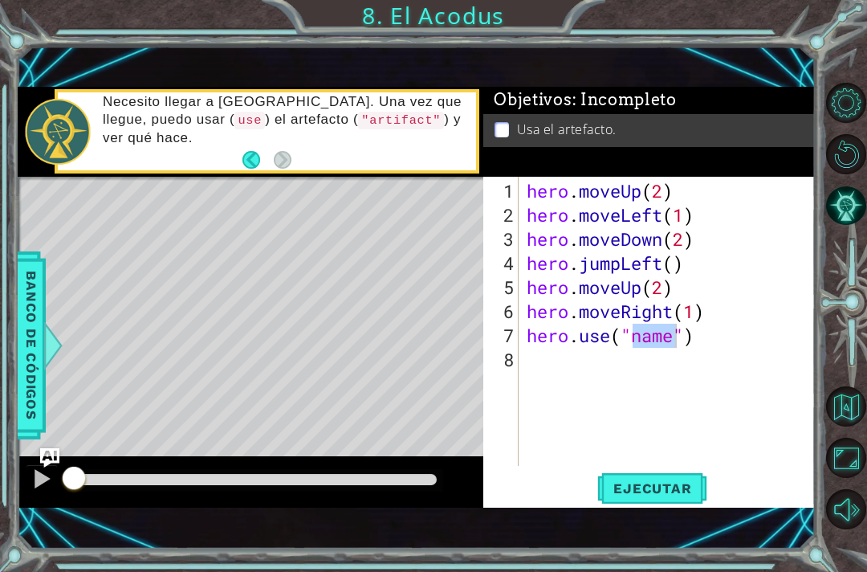
click at [665, 482] on span "Ejecutar" at bounding box center [653, 488] width 110 height 16
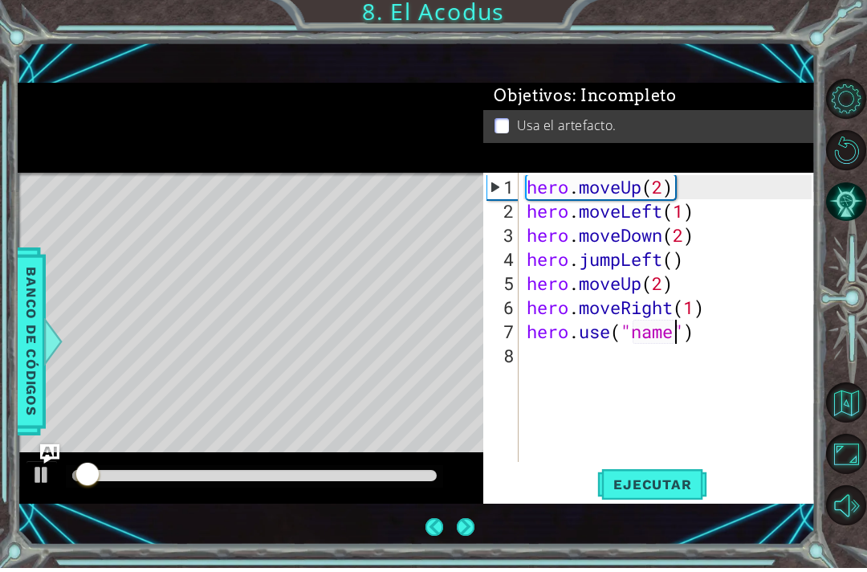
scroll to position [0, 0]
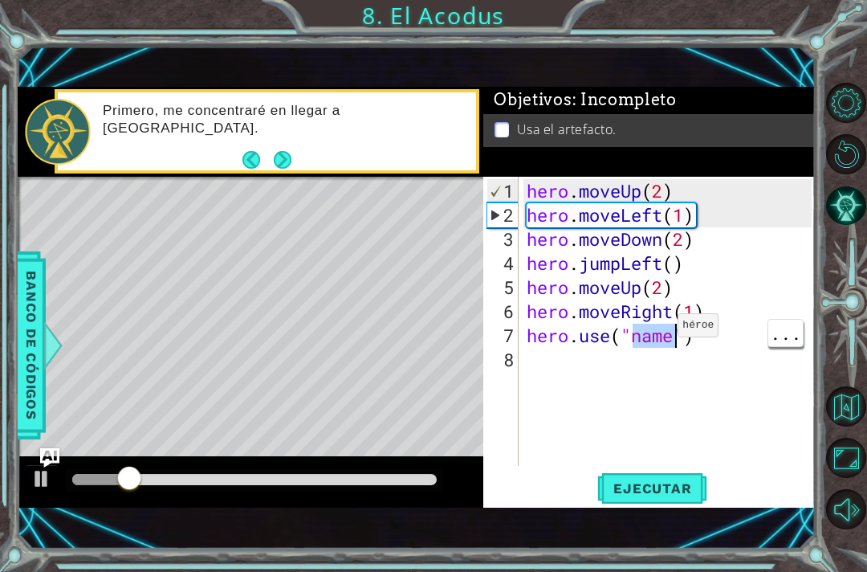
click at [687, 475] on button "Ejecutar" at bounding box center [653, 487] width 110 height 33
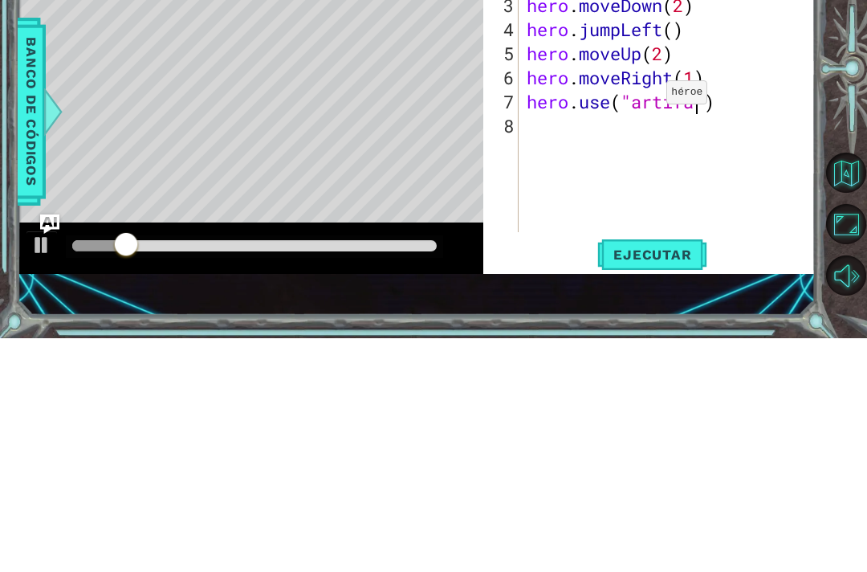
scroll to position [0, 9]
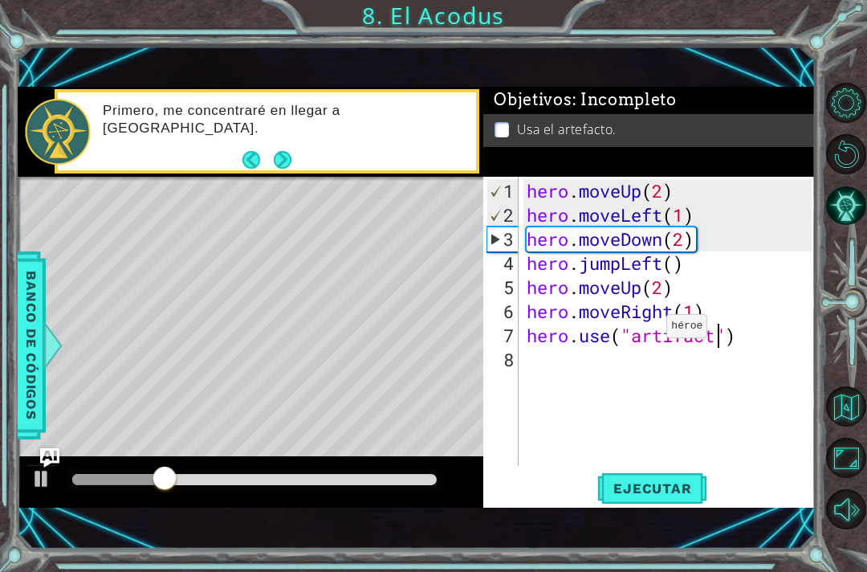
type textarea "hero.use("artifact")"
click at [413, 560] on div "1 ההההההההההההההההההההההההההההההההההההההההההההההההההההההההההההההההההההההההההההה…" at bounding box center [433, 286] width 867 height 572
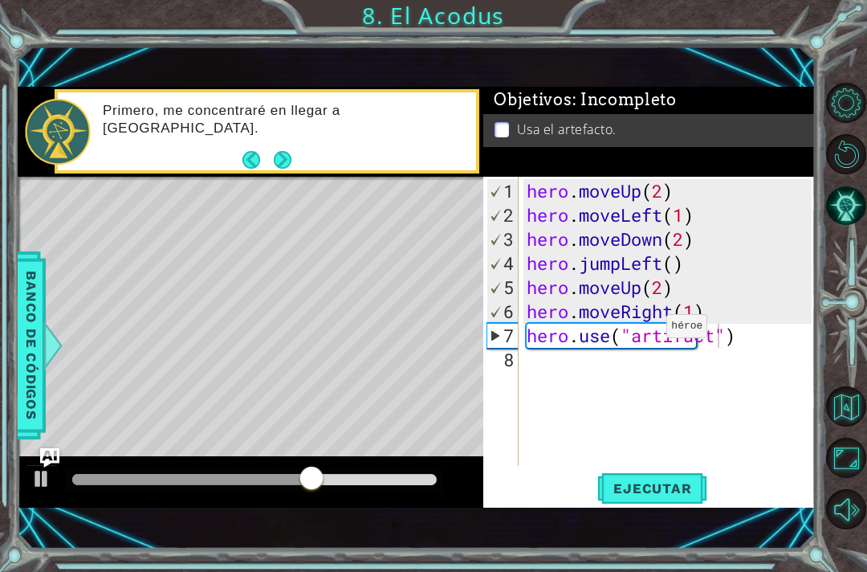
click at [685, 485] on span "Ejecutar" at bounding box center [653, 488] width 110 height 16
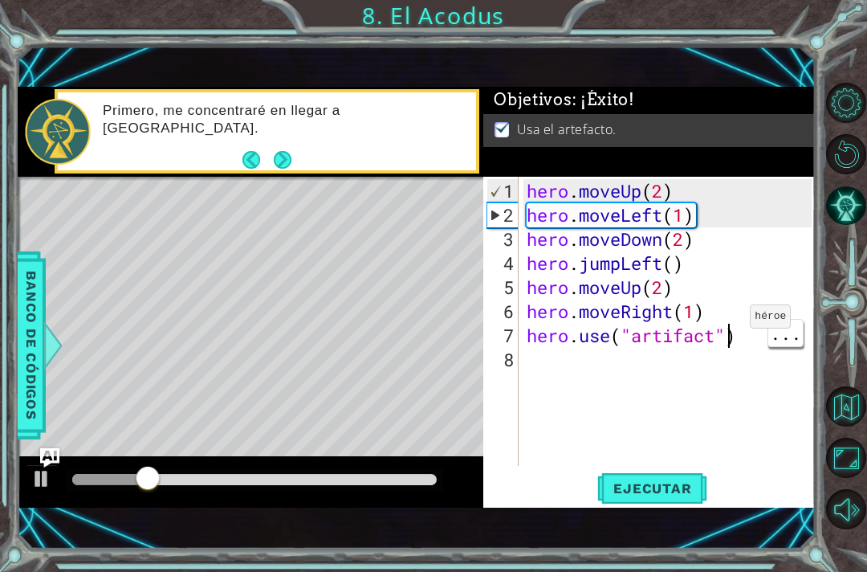
click at [686, 328] on div "hero . moveUp ( 2 ) hero . moveLeft ( 1 ) hero . moveDown ( 2 ) hero . jumpLeft…" at bounding box center [672, 347] width 296 height 337
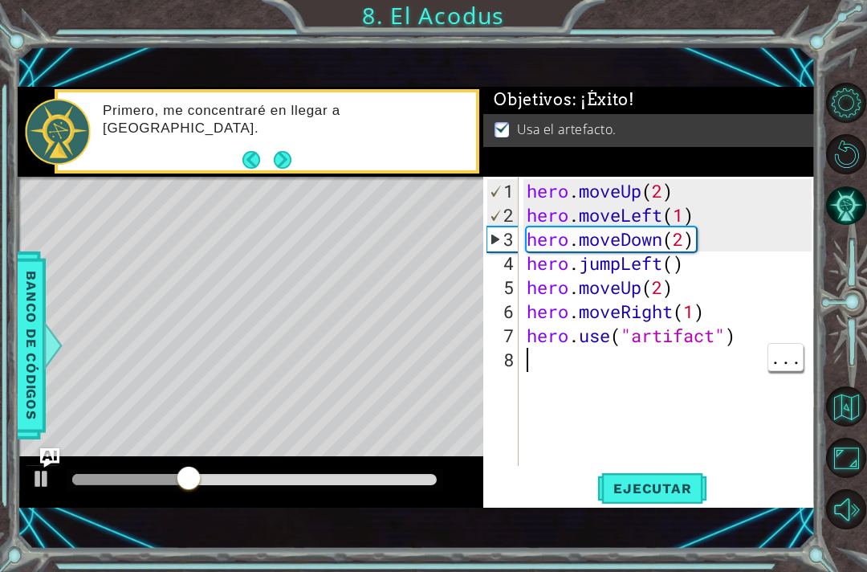
scroll to position [0, 0]
click at [778, 437] on div "hero . moveUp ( 2 ) hero . moveLeft ( 1 ) hero . moveDown ( 2 ) hero . jumpLeft…" at bounding box center [672, 347] width 296 height 337
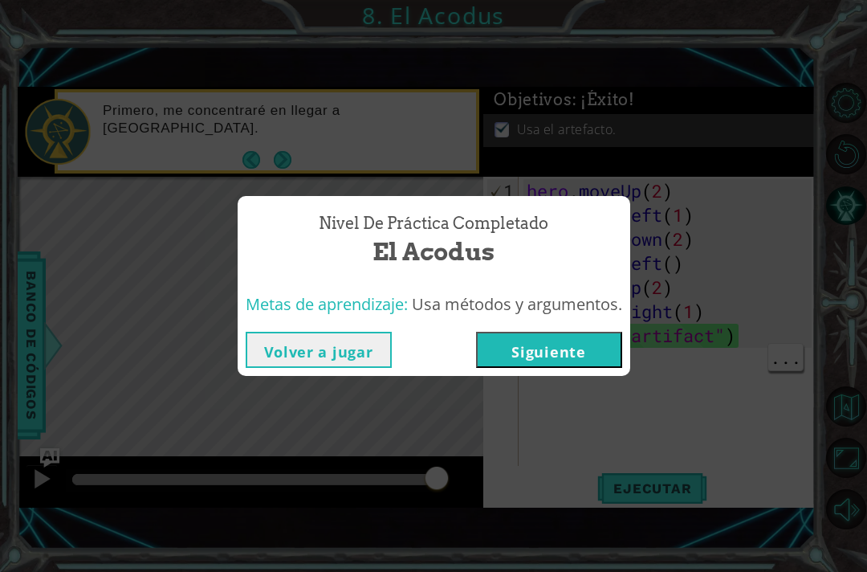
click at [576, 353] on button "Siguiente" at bounding box center [549, 350] width 146 height 36
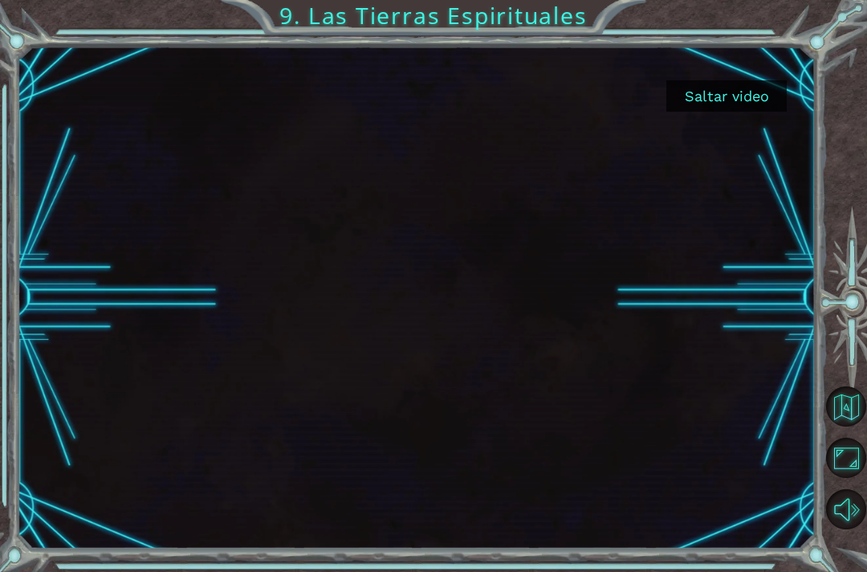
scroll to position [47, 0]
click at [721, 81] on button "Saltar video" at bounding box center [727, 95] width 120 height 31
click at [724, 87] on button "Saltar video" at bounding box center [727, 95] width 120 height 31
click at [722, 90] on button "Saltar video" at bounding box center [727, 95] width 120 height 31
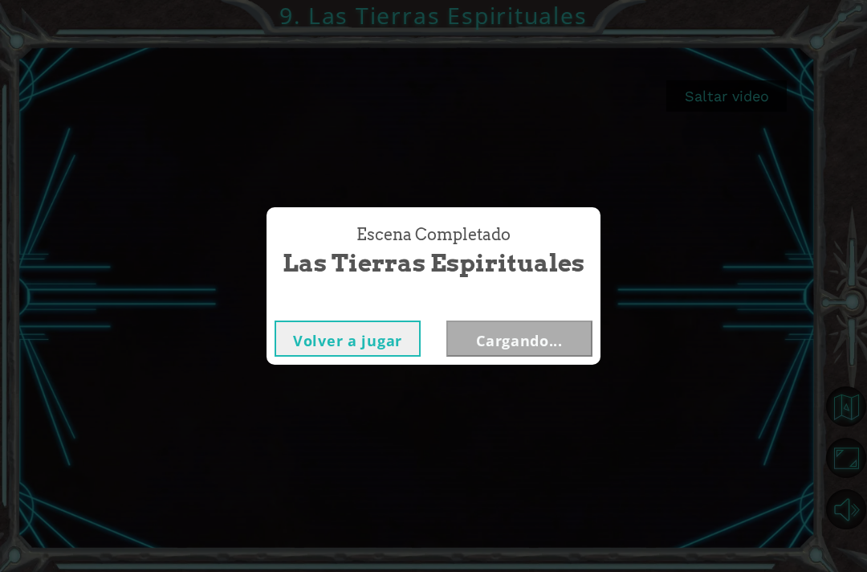
click at [728, 94] on div "Escena Completado Las Tierras Espirituales Volver a jugar Cargando..." at bounding box center [433, 286] width 867 height 572
click at [735, 89] on div "Escena Completado Las Tierras Espirituales Volver a jugar Cargando..." at bounding box center [433, 286] width 867 height 572
click at [551, 320] on button "Siguiente" at bounding box center [520, 338] width 146 height 36
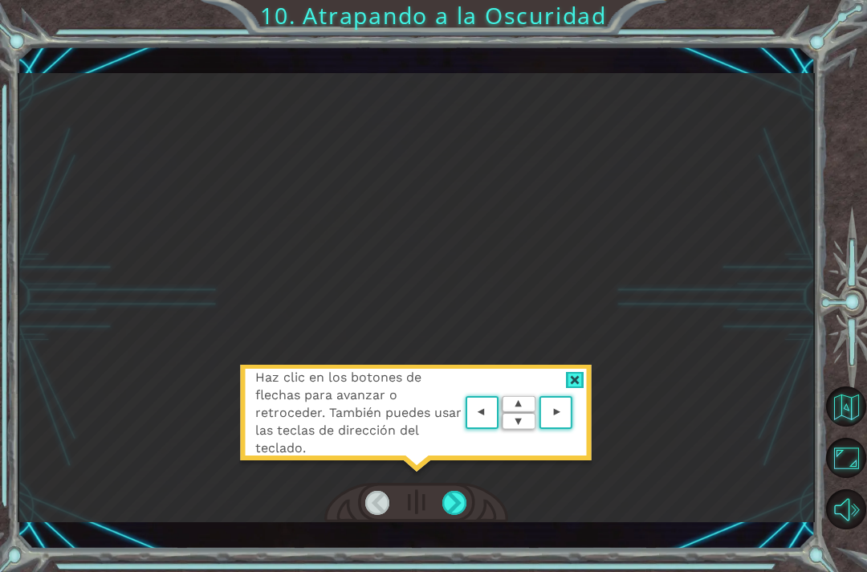
click at [577, 413] on area at bounding box center [577, 413] width 0 height 0
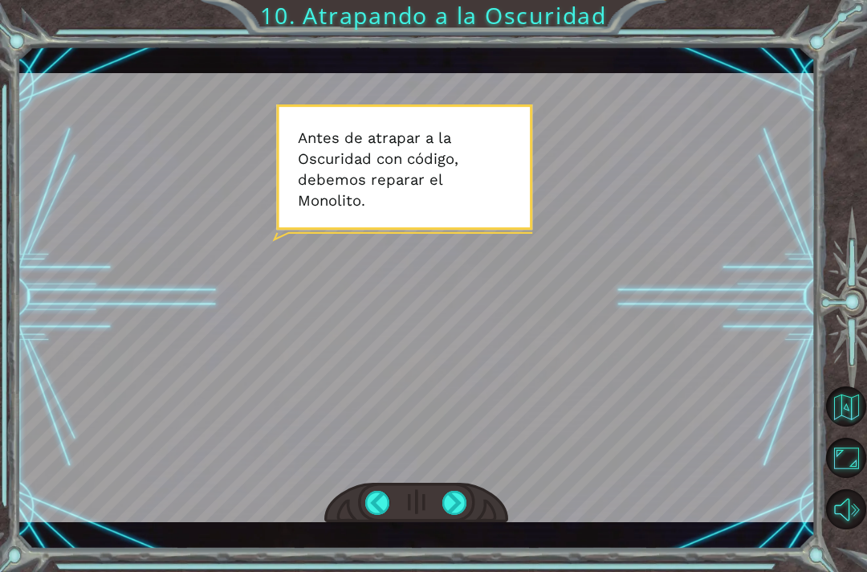
click at [858, 478] on button "Maximizar navegador" at bounding box center [846, 458] width 40 height 40
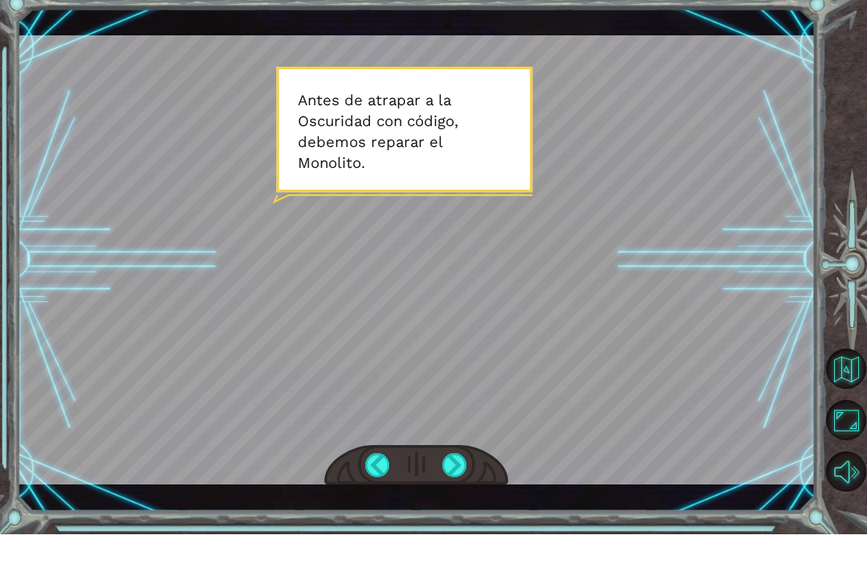
scroll to position [39, 0]
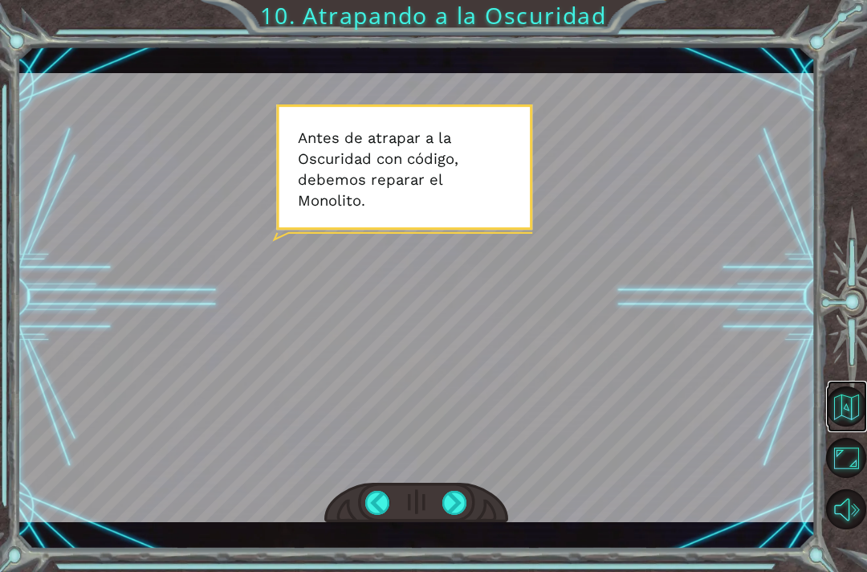
click at [856, 426] on button "Volver al mapa" at bounding box center [846, 406] width 40 height 40
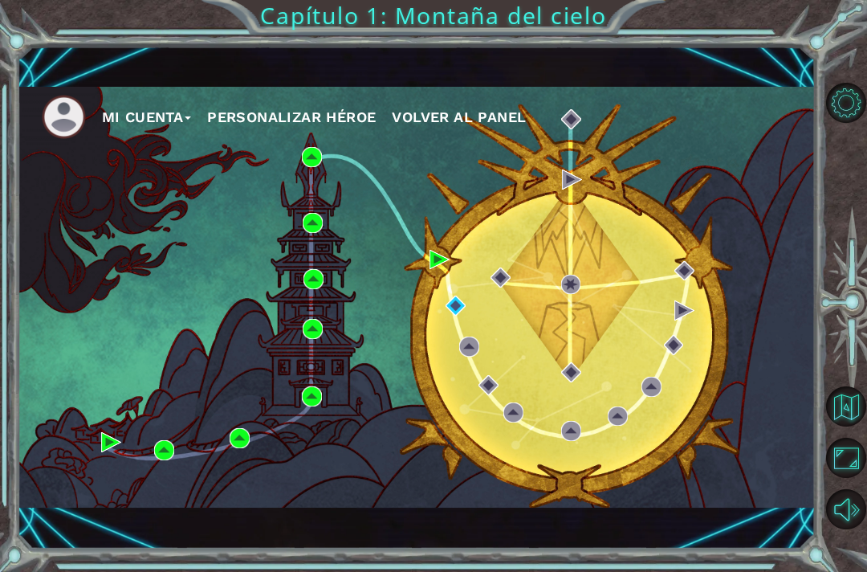
click at [299, 192] on div "Mi Cuenta Personalizar héroe Volver al panel" at bounding box center [417, 297] width 798 height 421
click at [320, 209] on div "Mi Cuenta Personalizar héroe Volver al panel" at bounding box center [417, 297] width 798 height 421
click at [318, 196] on div "Mi Cuenta Personalizar héroe Volver al panel" at bounding box center [417, 297] width 798 height 421
click at [325, 192] on div "Mi Cuenta Personalizar héroe Volver al panel" at bounding box center [417, 297] width 798 height 421
click at [322, 196] on div "Mi Cuenta Personalizar héroe Volver al panel" at bounding box center [417, 297] width 798 height 421
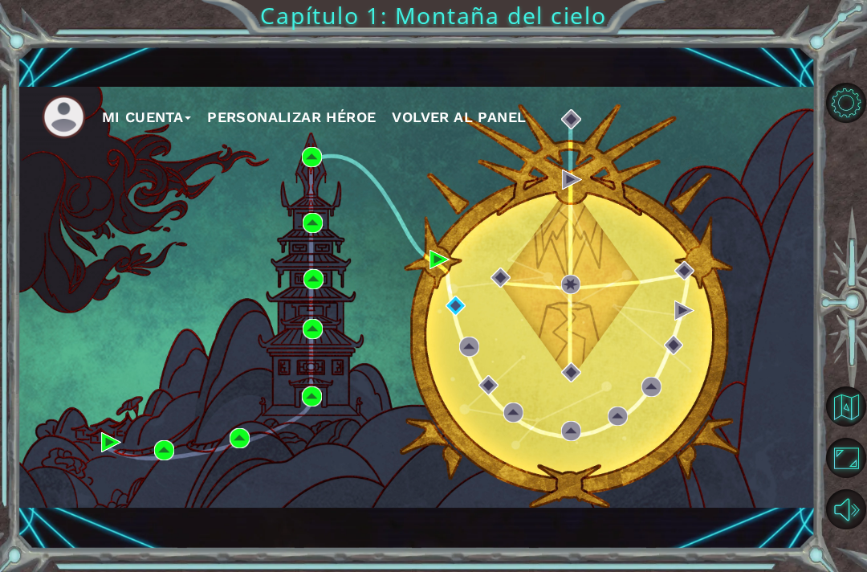
click at [315, 187] on div "Mi Cuenta Personalizar héroe Volver al panel" at bounding box center [417, 297] width 798 height 421
click at [313, 190] on div "Mi Cuenta Personalizar héroe Volver al panel" at bounding box center [417, 297] width 798 height 421
click at [320, 202] on div "Mi Cuenta Personalizar héroe Volver al panel" at bounding box center [417, 297] width 798 height 421
click at [323, 199] on div "Mi Cuenta Personalizar héroe Volver al panel" at bounding box center [417, 297] width 798 height 421
click at [322, 201] on div "Mi Cuenta Personalizar héroe Volver al panel" at bounding box center [417, 297] width 798 height 421
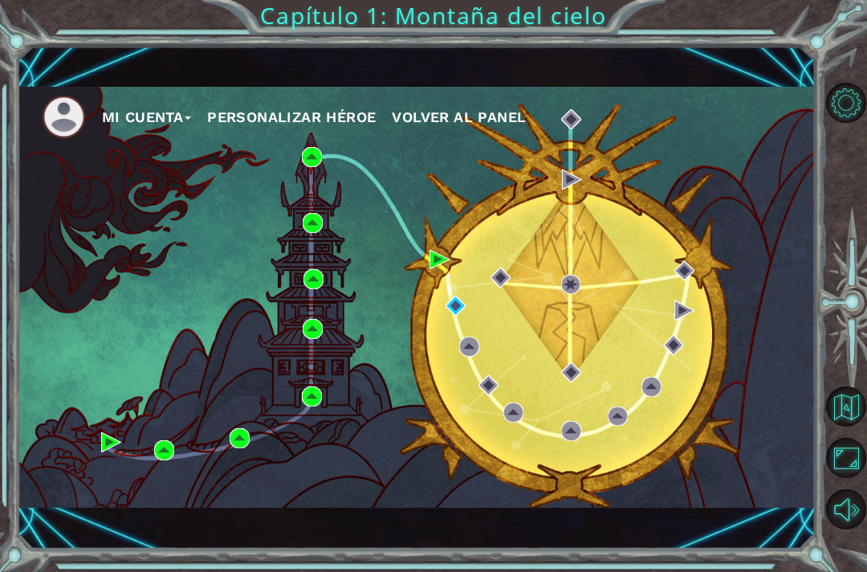
scroll to position [38, 0]
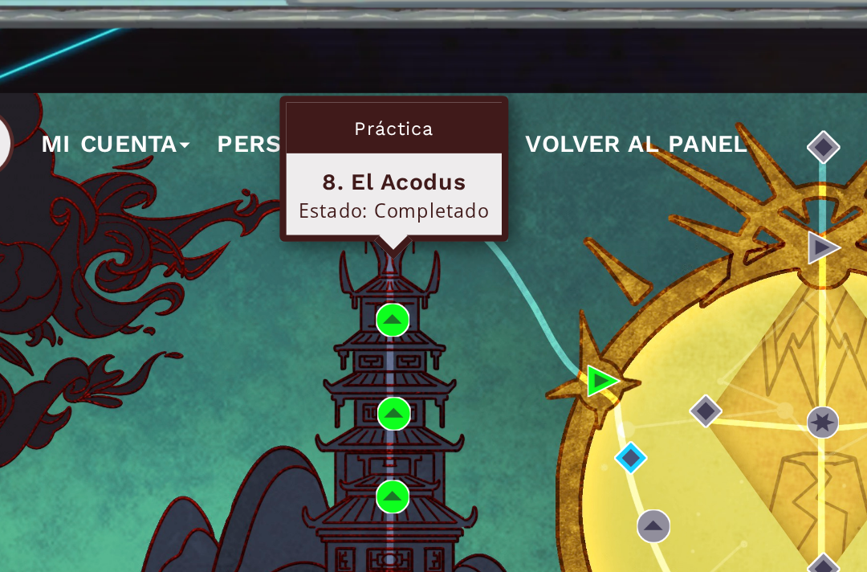
click at [302, 147] on img at bounding box center [312, 157] width 20 height 20
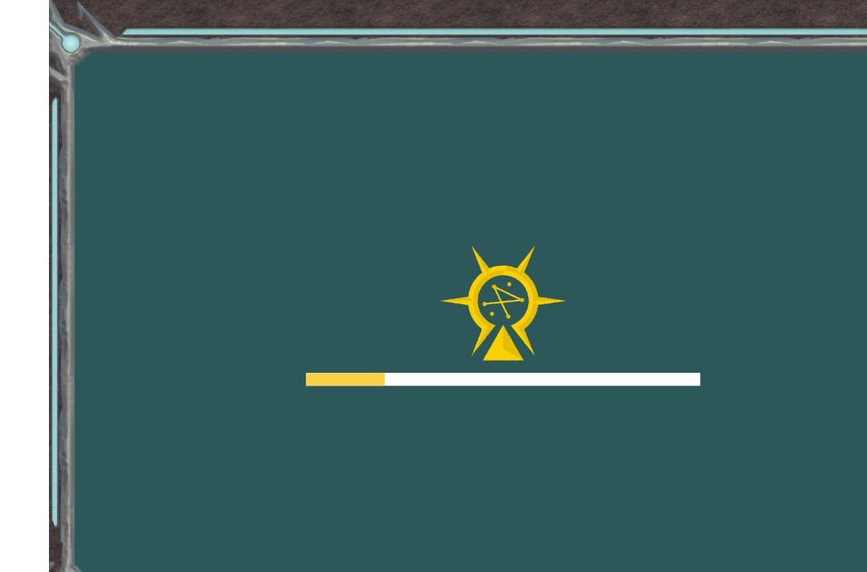
scroll to position [4, 0]
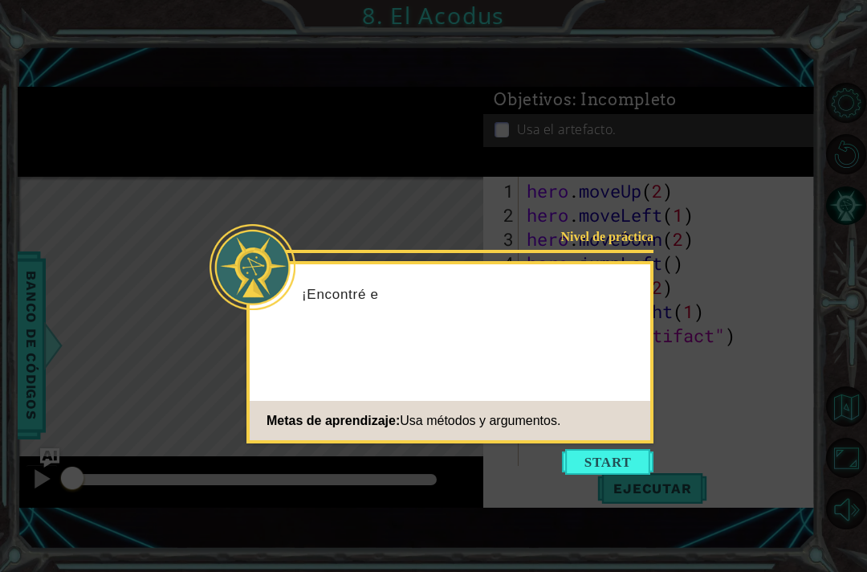
click at [622, 438] on div "Nivel de práctica ¡Encontré e Metas de aprendizaje: Usa métodos y argumentos." at bounding box center [450, 352] width 407 height 182
click at [629, 447] on icon at bounding box center [433, 286] width 867 height 572
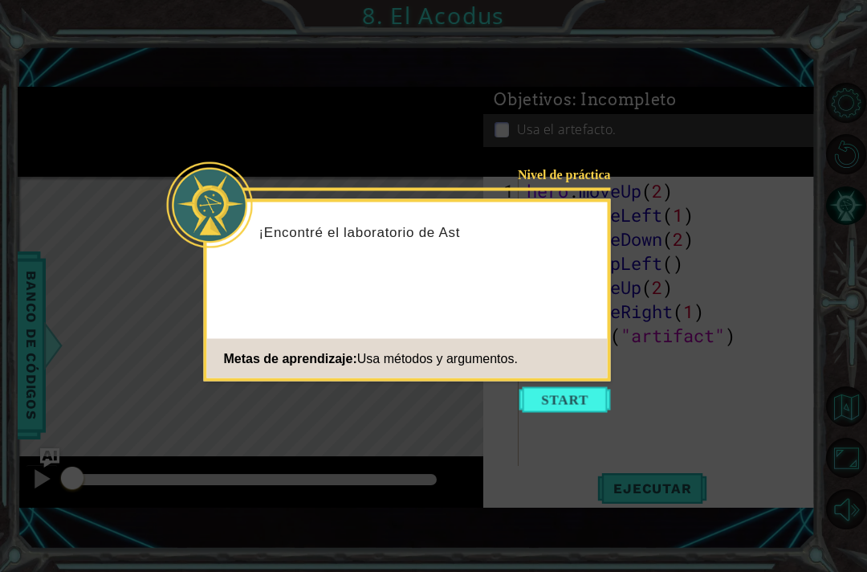
click at [577, 396] on button "Start" at bounding box center [566, 400] width 92 height 26
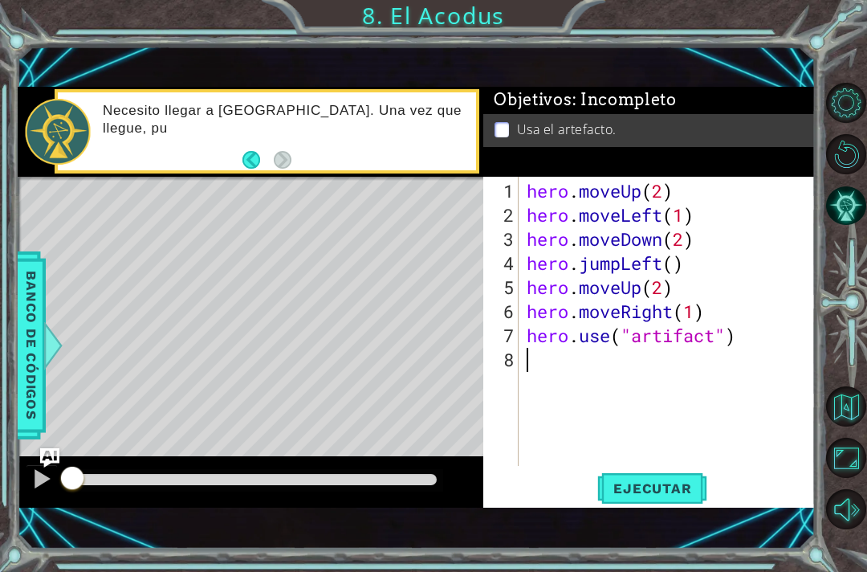
click at [659, 482] on span "Ejecutar" at bounding box center [653, 488] width 110 height 16
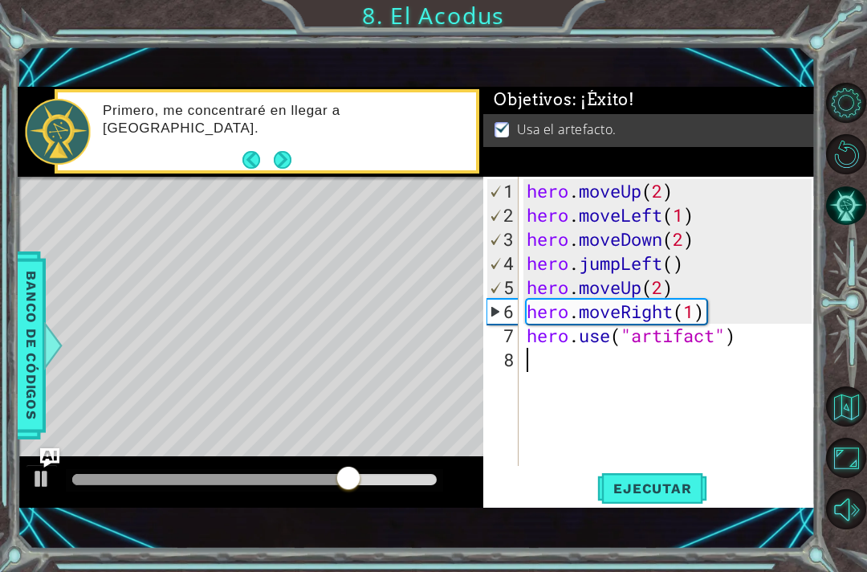
click at [620, 465] on div "hero . moveUp ( 2 ) hero . moveLeft ( 1 ) hero . moveDown ( 2 ) hero . jumpLeft…" at bounding box center [672, 347] width 296 height 337
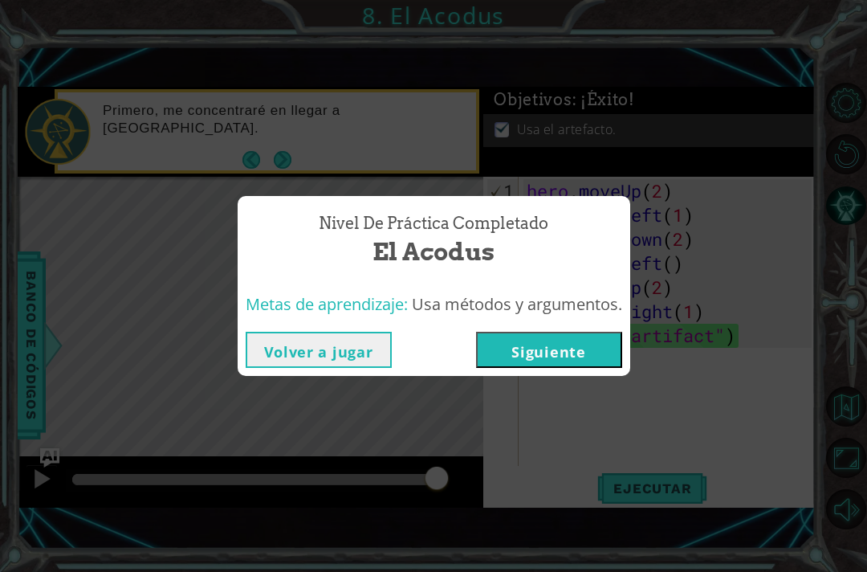
click at [583, 348] on button "Siguiente" at bounding box center [549, 350] width 146 height 36
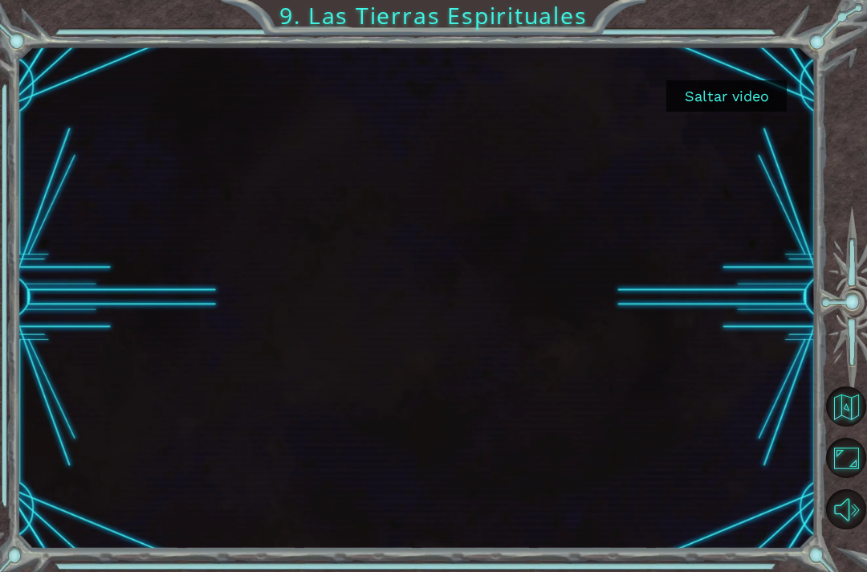
click at [739, 95] on button "Saltar video" at bounding box center [727, 95] width 120 height 31
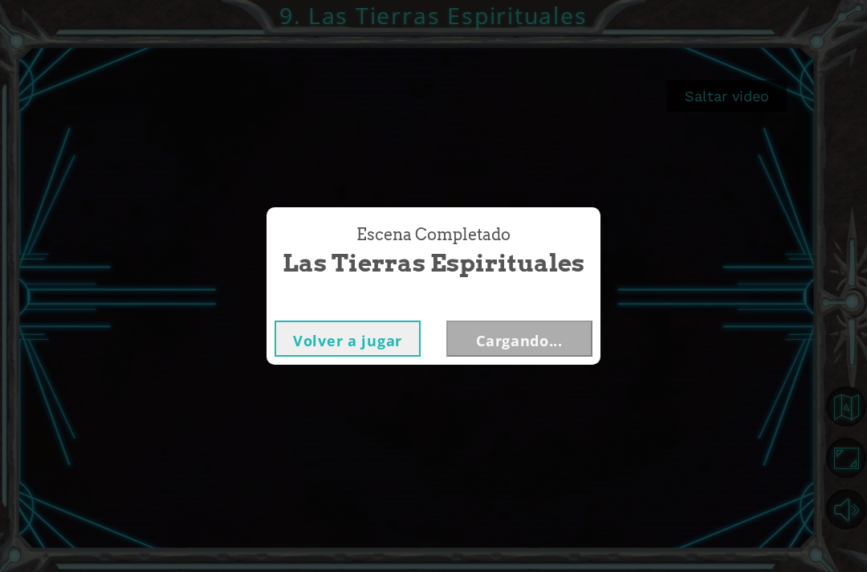
click at [738, 103] on div "Escena Completado Las Tierras Espirituales Volver a jugar Cargando..." at bounding box center [433, 286] width 867 height 572
click at [537, 345] on button "Siguiente" at bounding box center [520, 338] width 146 height 36
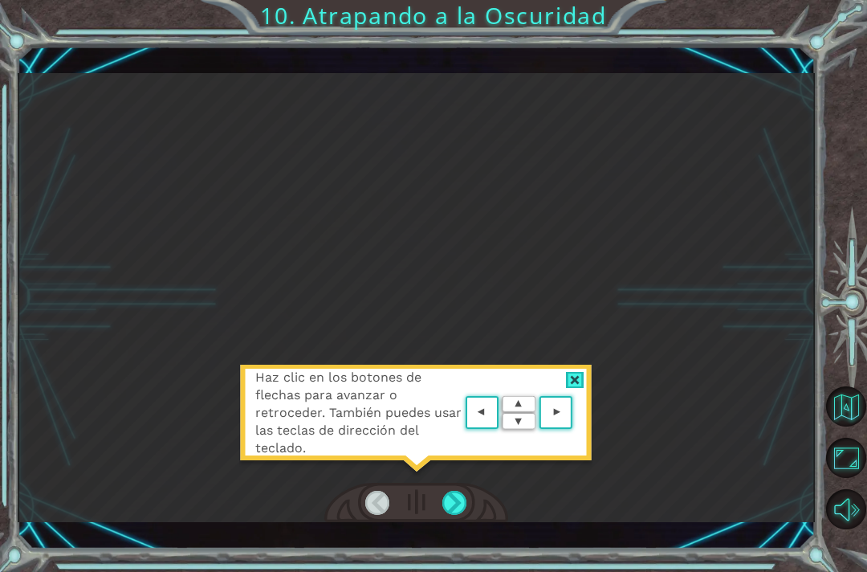
click at [577, 367] on div "Haz clic en los botones de flechas para avanzar o retroceder. También puedes us…" at bounding box center [415, 421] width 353 height 112
click at [576, 386] on div at bounding box center [575, 380] width 18 height 17
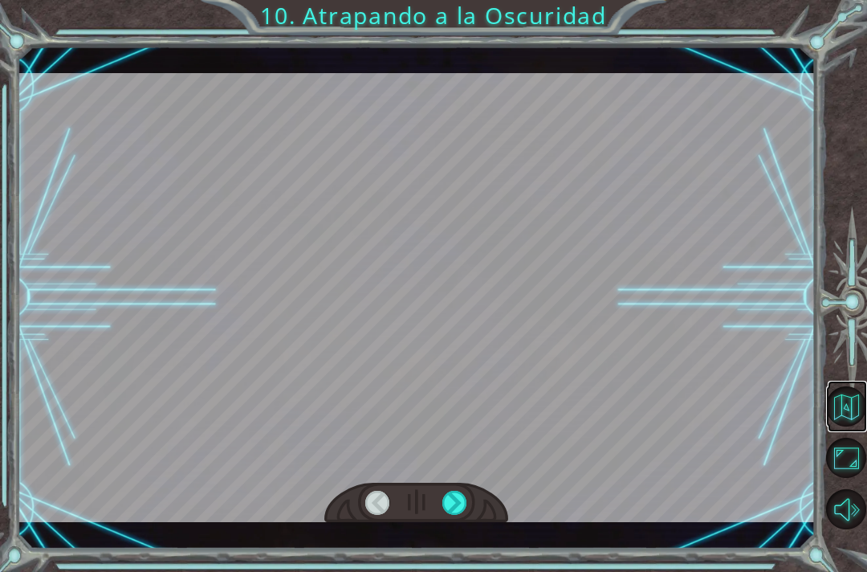
click at [839, 426] on button "Volver al mapa" at bounding box center [846, 406] width 40 height 40
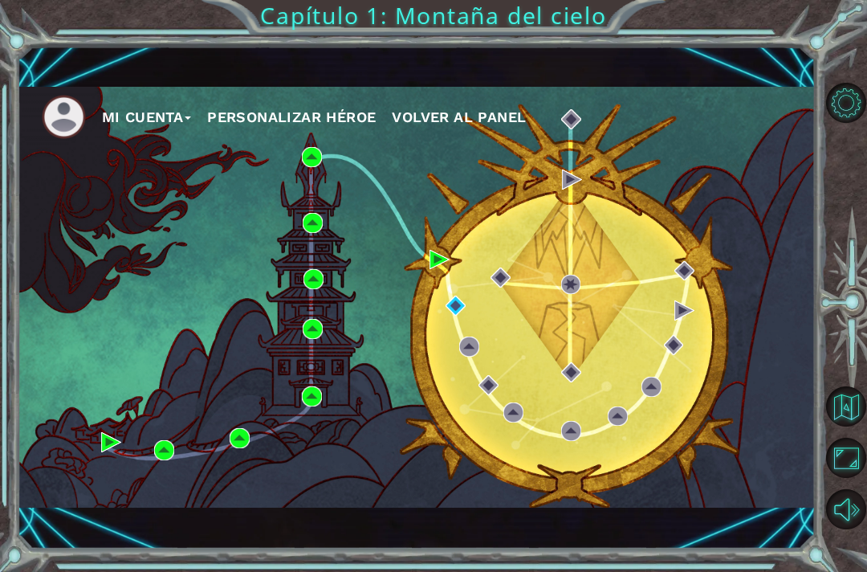
click at [145, 129] on button "Mi Cuenta" at bounding box center [147, 117] width 90 height 24
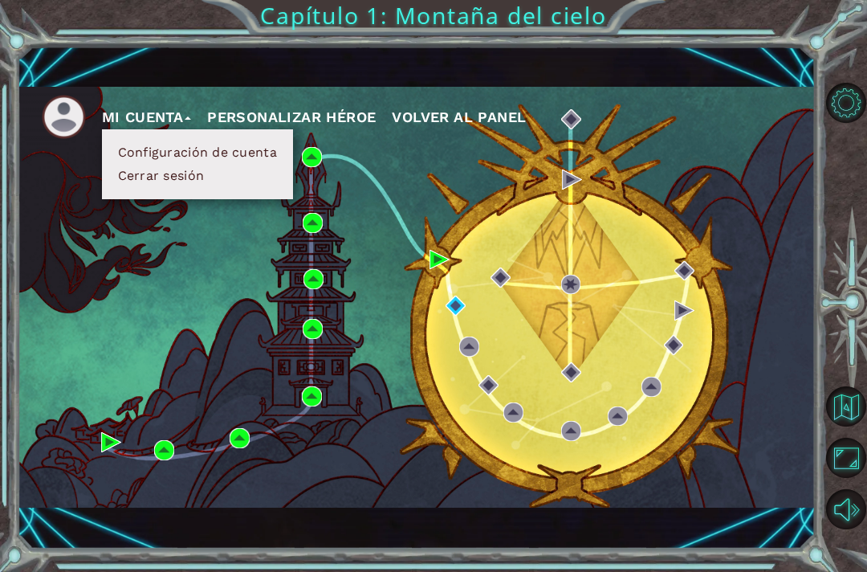
click at [71, 124] on img at bounding box center [64, 117] width 44 height 44
click at [194, 160] on button "Configuración de cuenta" at bounding box center [197, 153] width 169 height 18
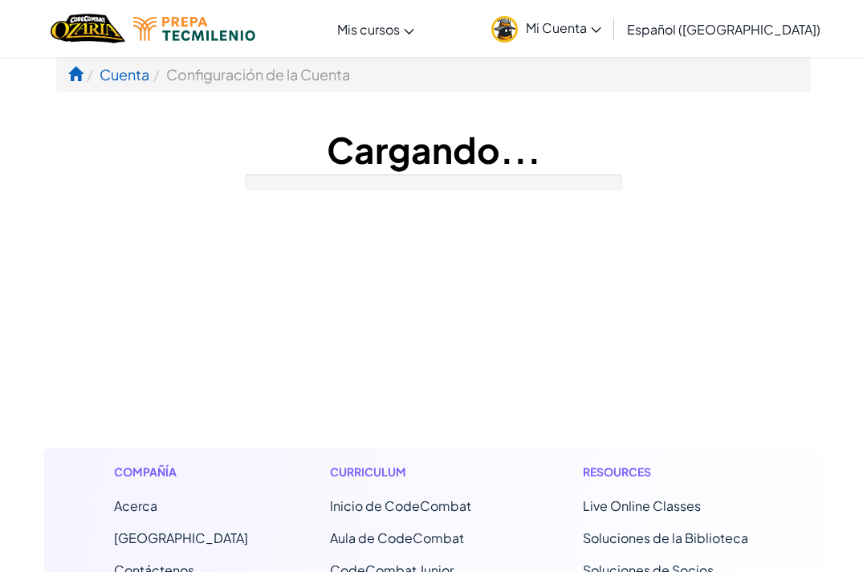
click at [261, 153] on h1 "Cargando..." at bounding box center [433, 149] width 755 height 50
